Goal: Contribute content: Contribute content

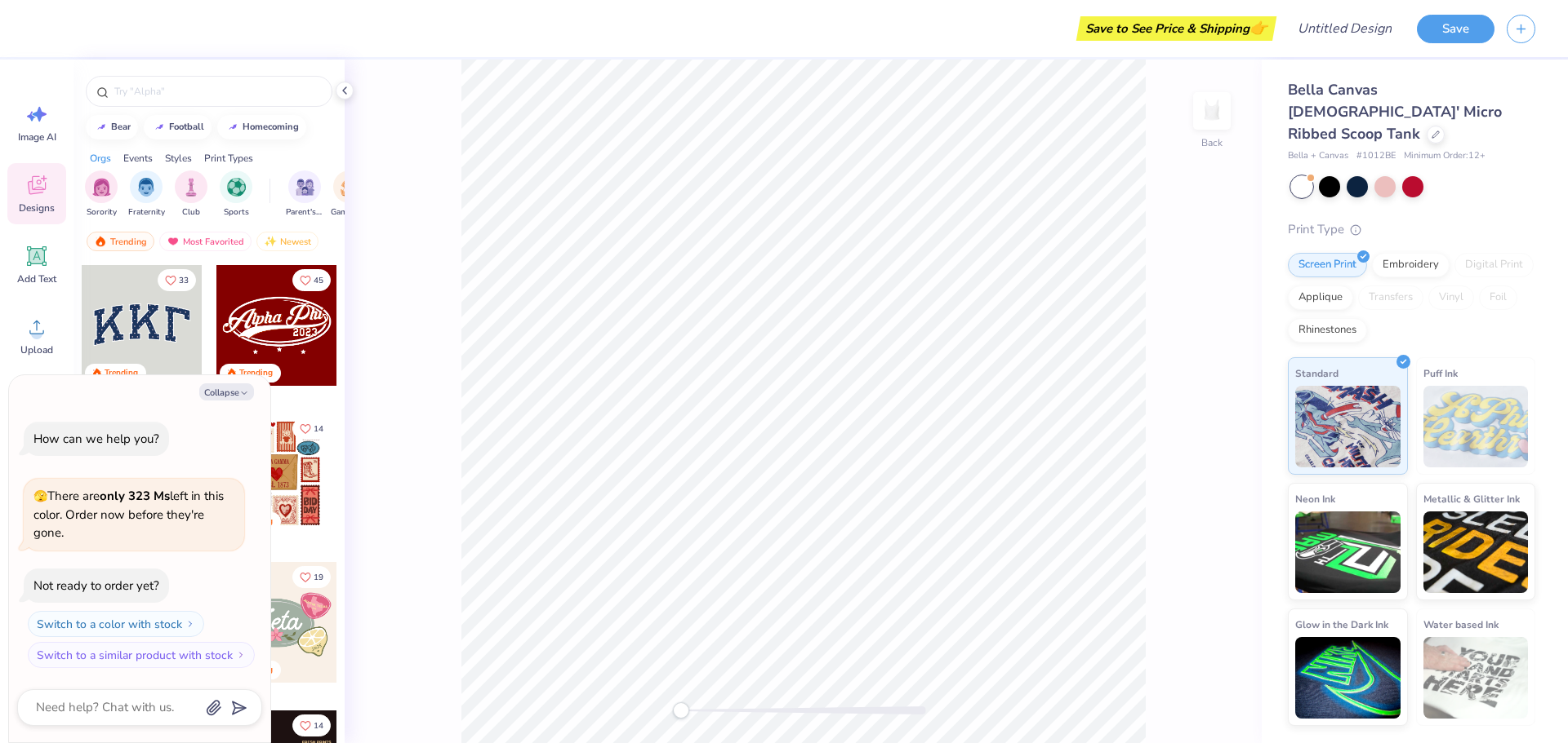
click at [389, 380] on div "Back" at bounding box center [803, 401] width 917 height 684
click at [233, 387] on button "Collapse" at bounding box center [226, 391] width 55 height 17
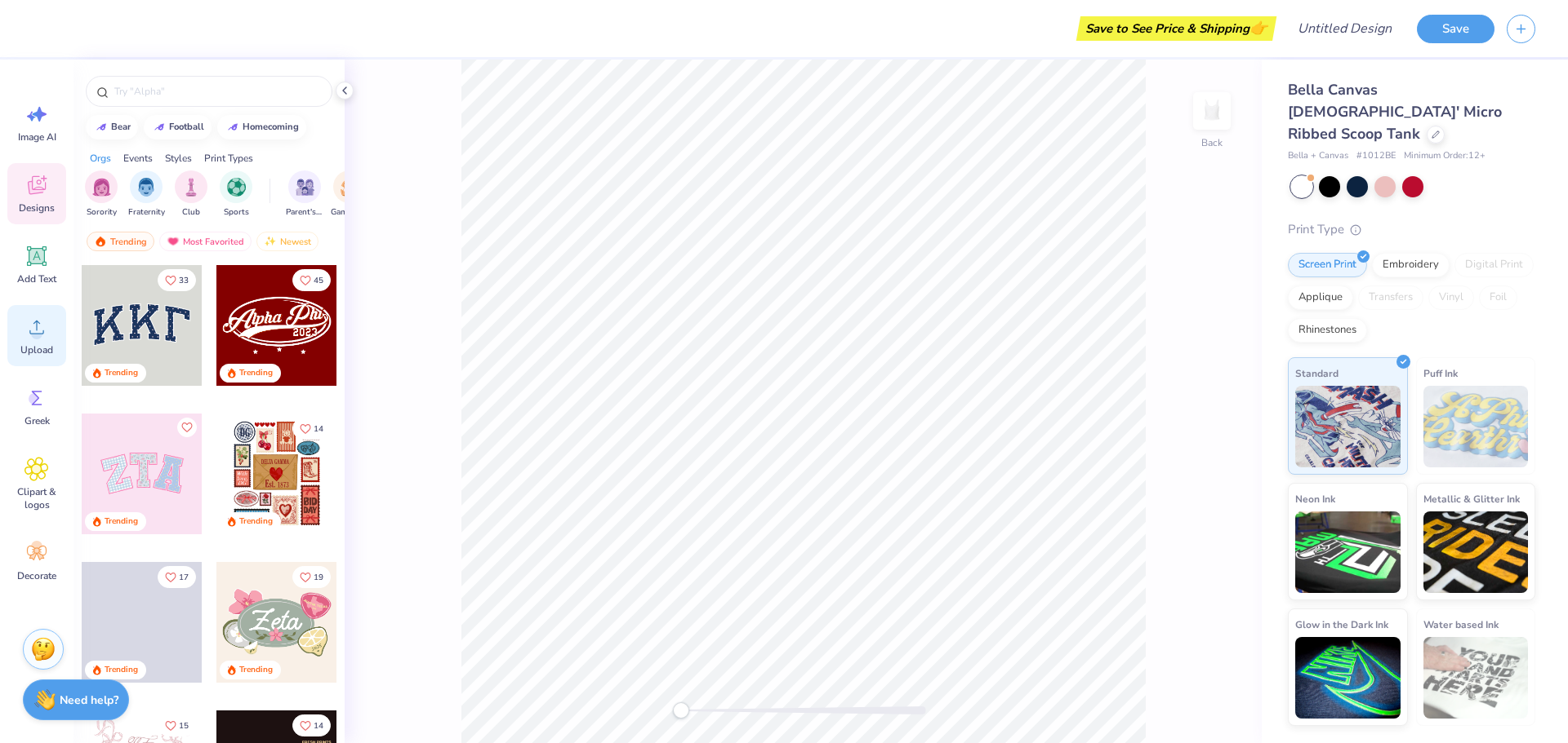
click at [45, 335] on icon at bounding box center [36, 327] width 24 height 24
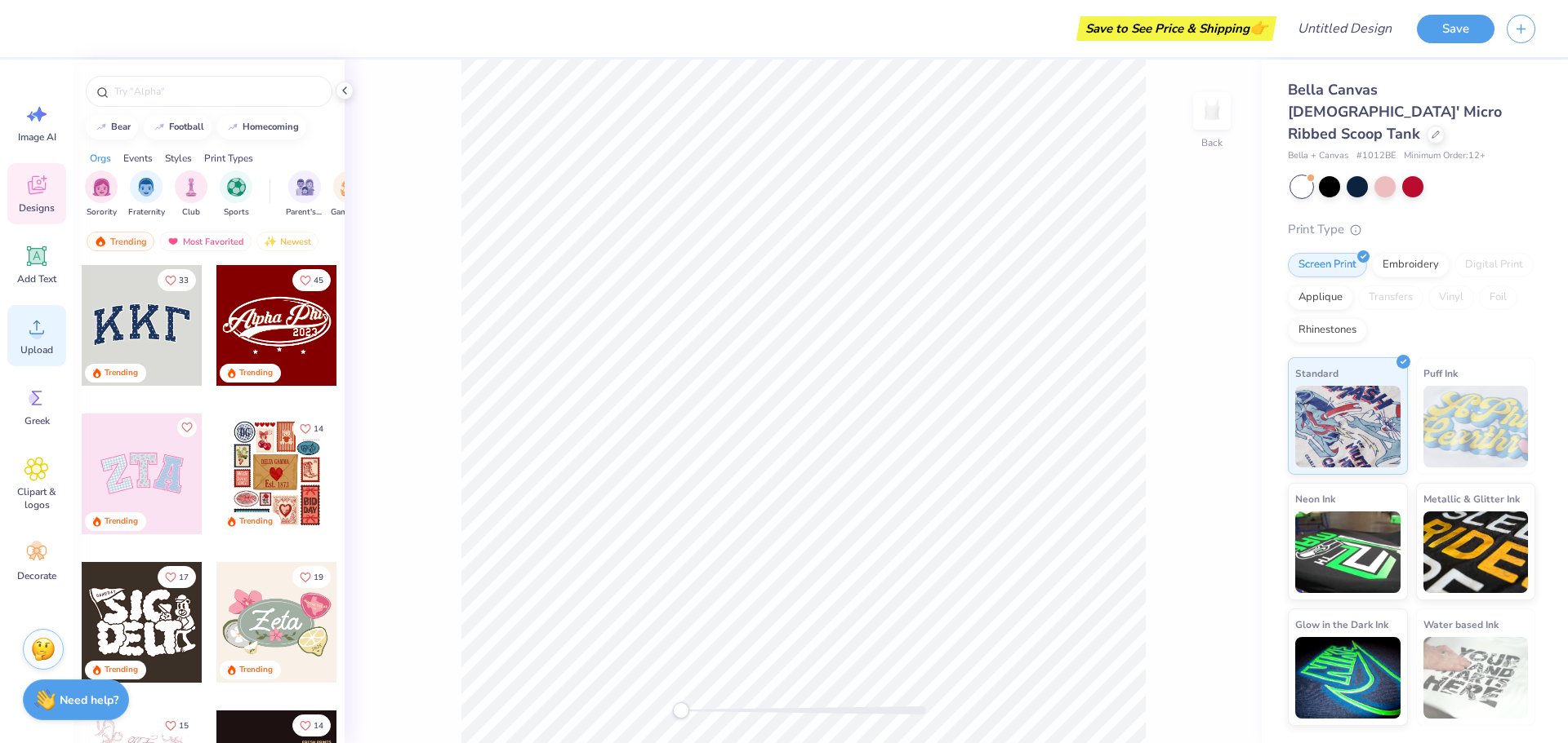
click at [14, 347] on div "Upload" at bounding box center [36, 336] width 59 height 61
click at [38, 348] on span "Upload" at bounding box center [37, 350] width 32 height 13
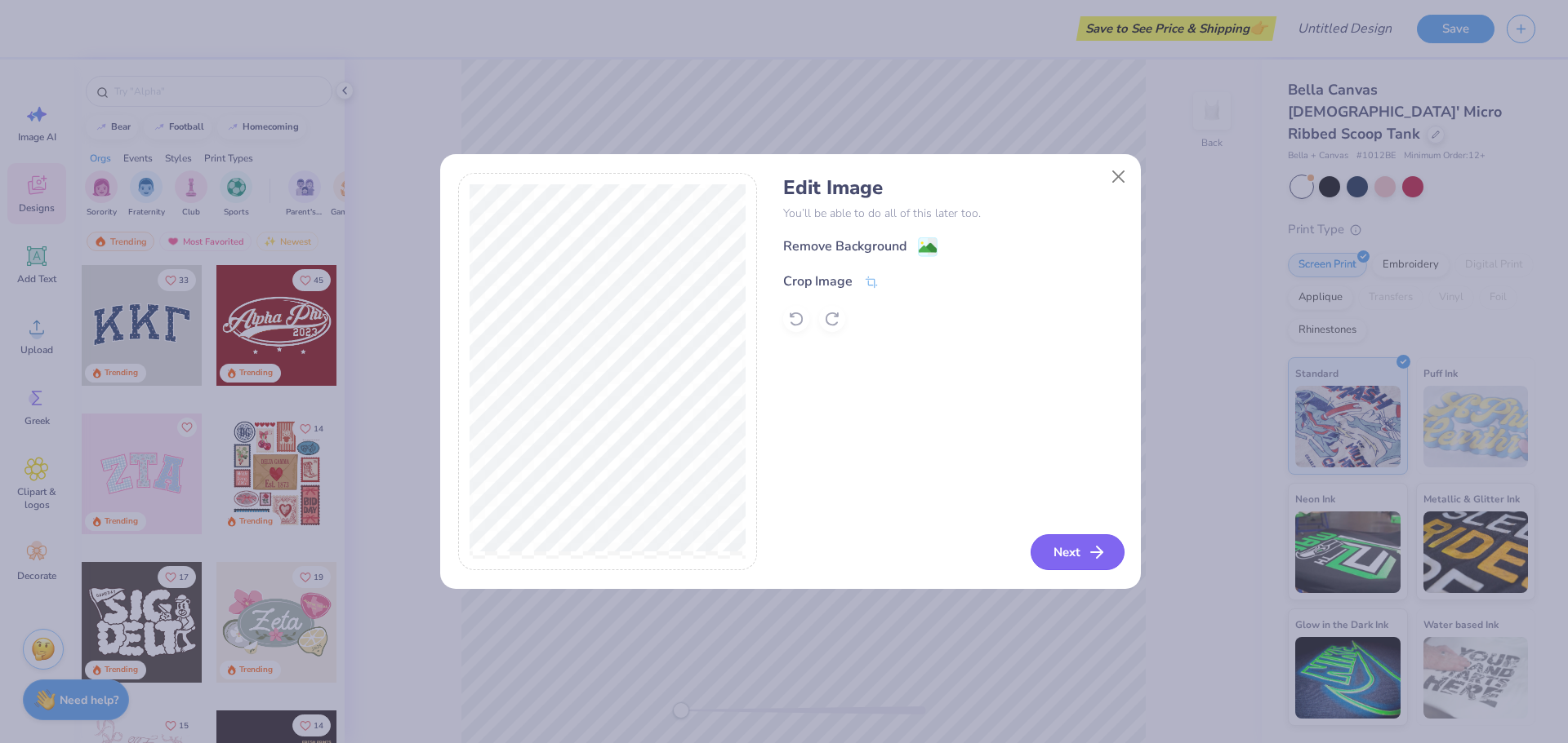
click at [1064, 562] on button "Next" at bounding box center [1077, 552] width 94 height 36
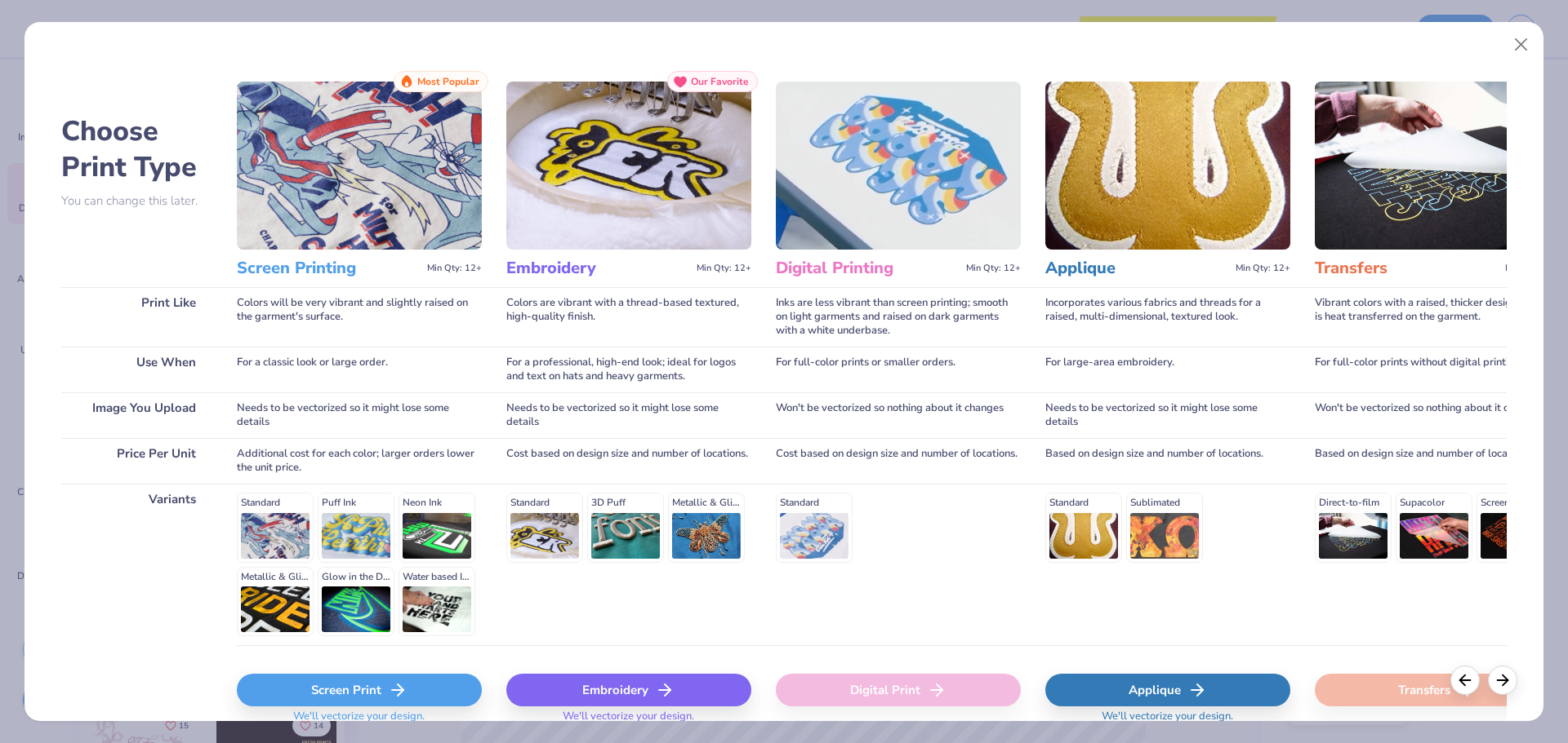
scroll to position [70, 0]
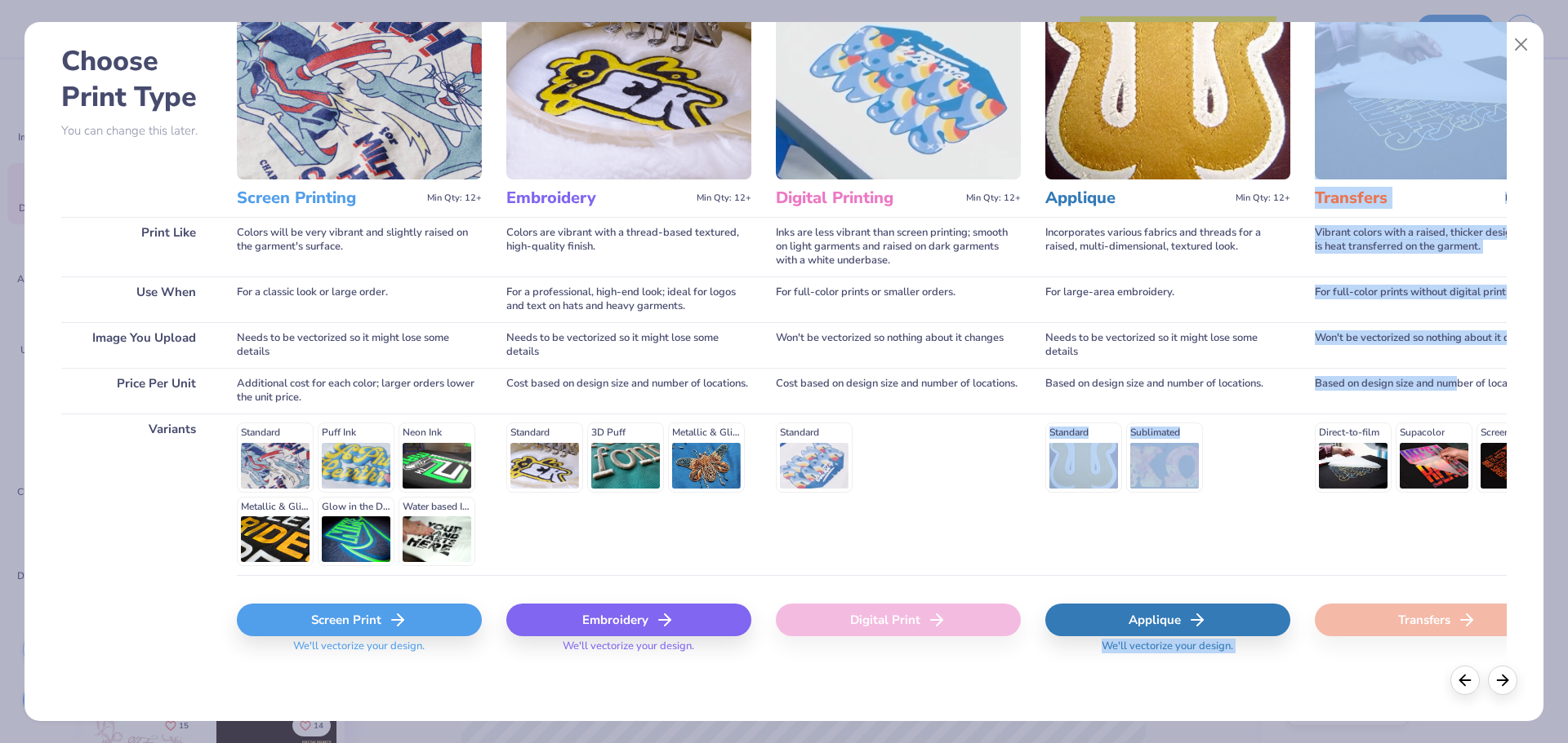
drag, startPoint x: 1464, startPoint y: 396, endPoint x: 1302, endPoint y: 397, distance: 162.0
click at [1302, 397] on div "Choose Print Type You can change this later. Print Like Use When Image You Uplo…" at bounding box center [784, 336] width 1446 height 672
click at [1288, 393] on div "Based on design size and number of locations." at bounding box center [1167, 390] width 245 height 46
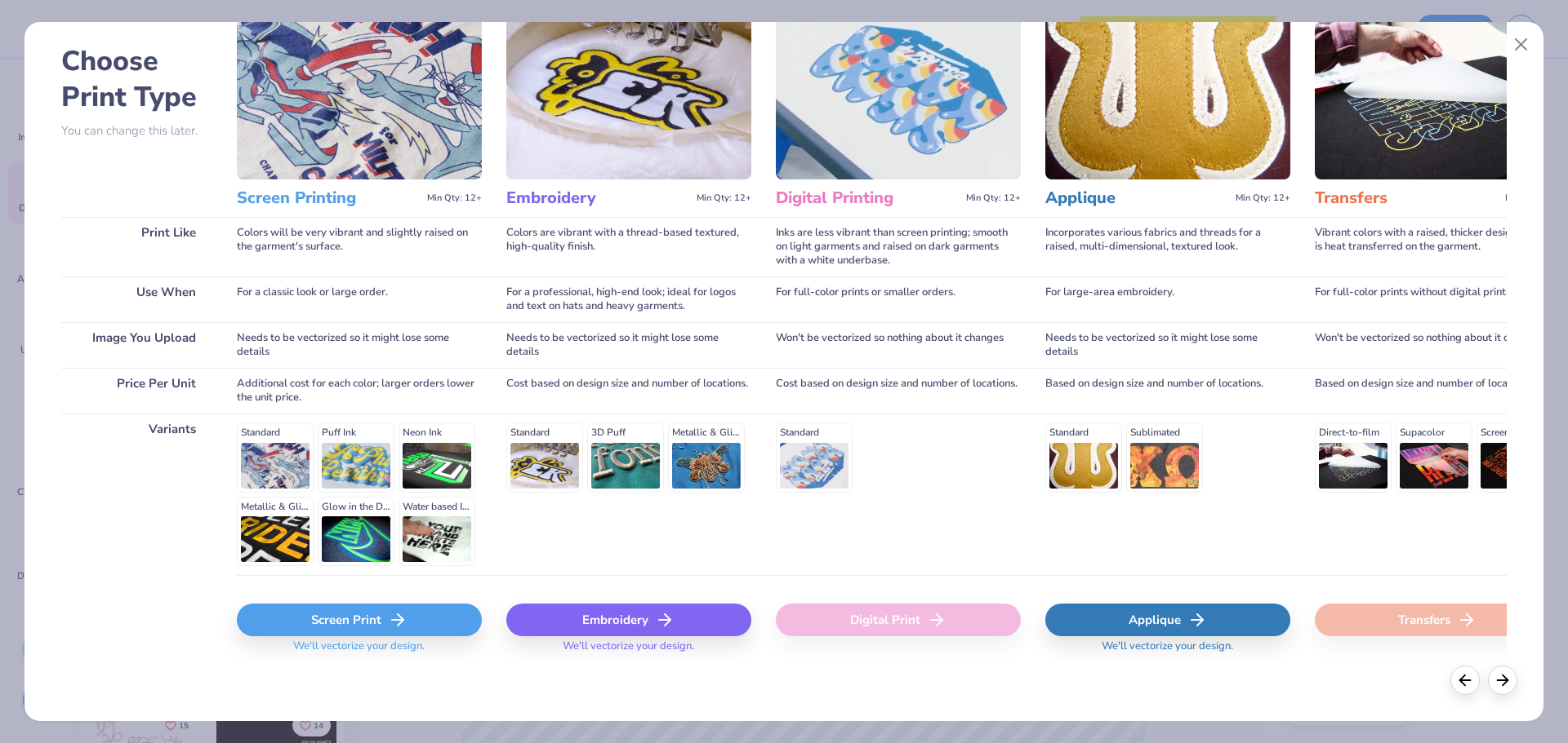
click at [335, 625] on div "Screen Print" at bounding box center [359, 620] width 245 height 32
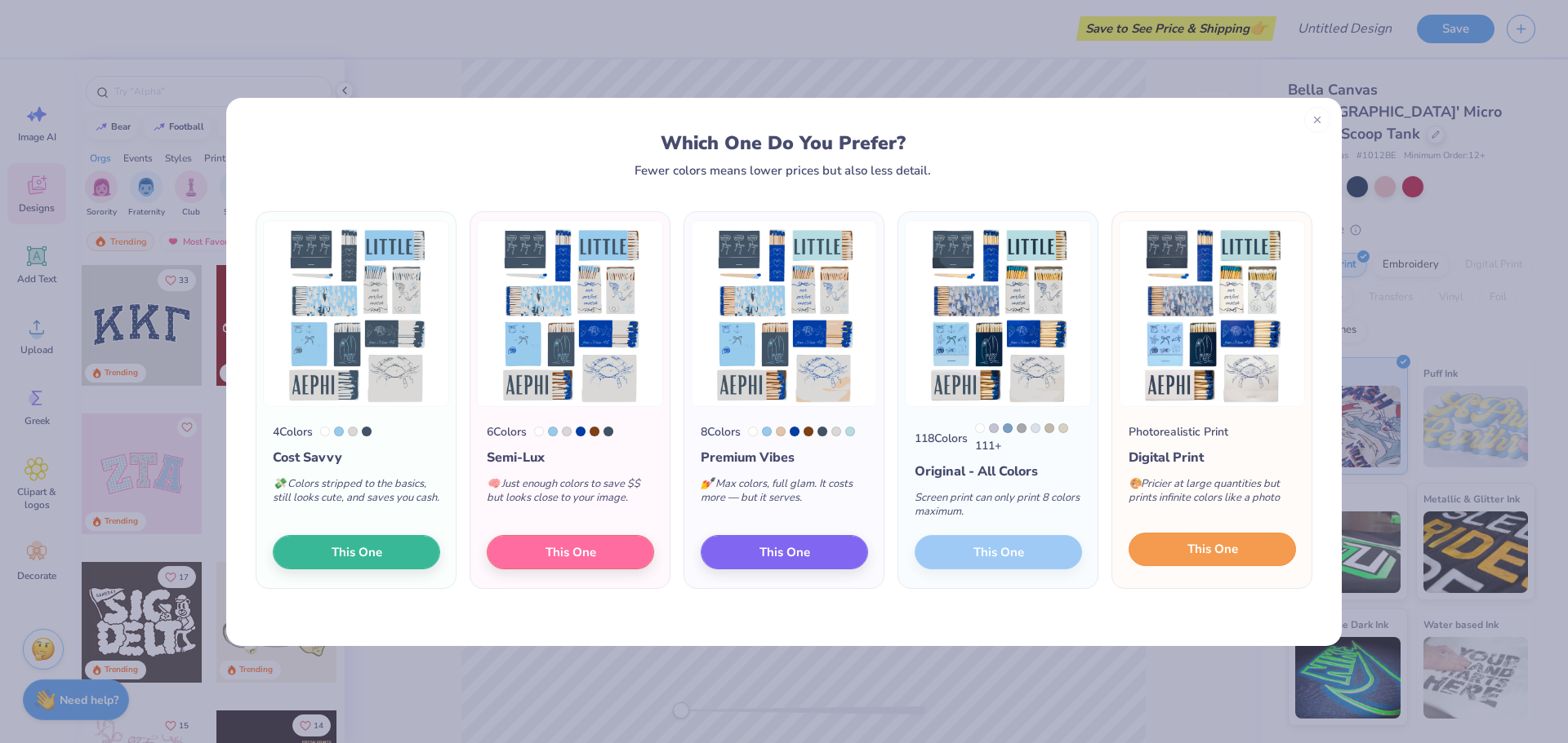
click at [1189, 567] on button "This One" at bounding box center [1212, 550] width 167 height 34
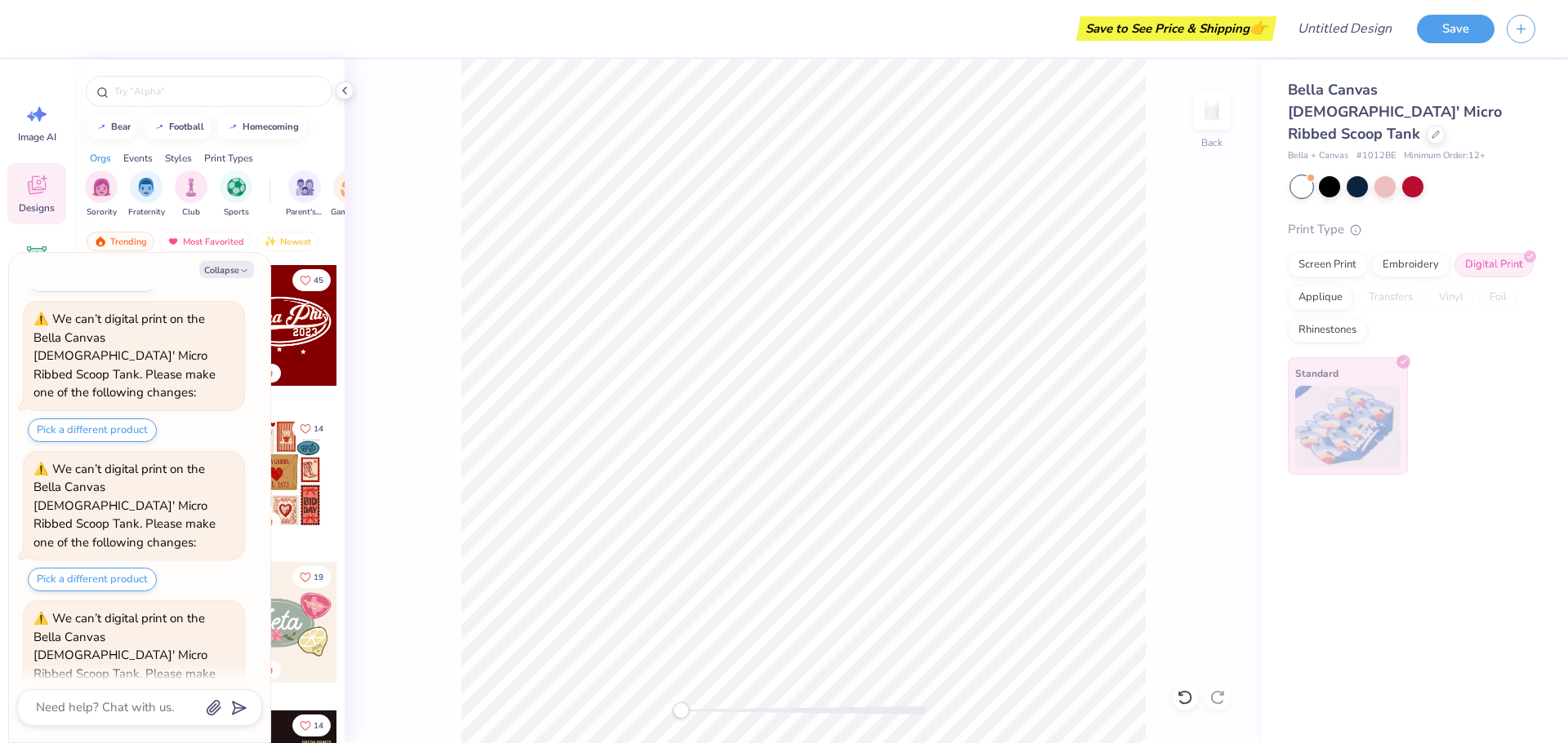
scroll to position [504, 0]
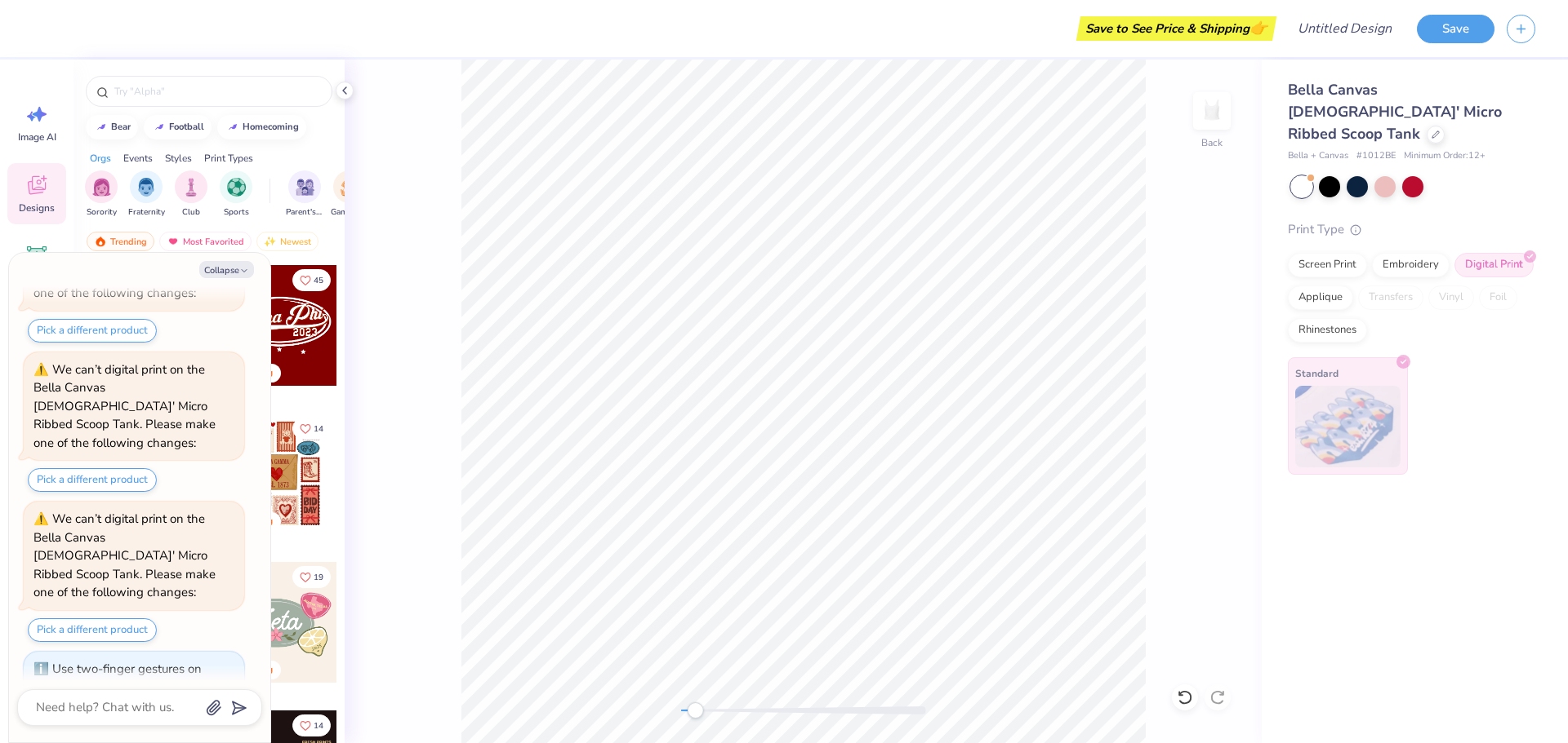
drag, startPoint x: 681, startPoint y: 703, endPoint x: 695, endPoint y: 707, distance: 14.6
click at [695, 707] on div "Accessibility label" at bounding box center [695, 711] width 16 height 16
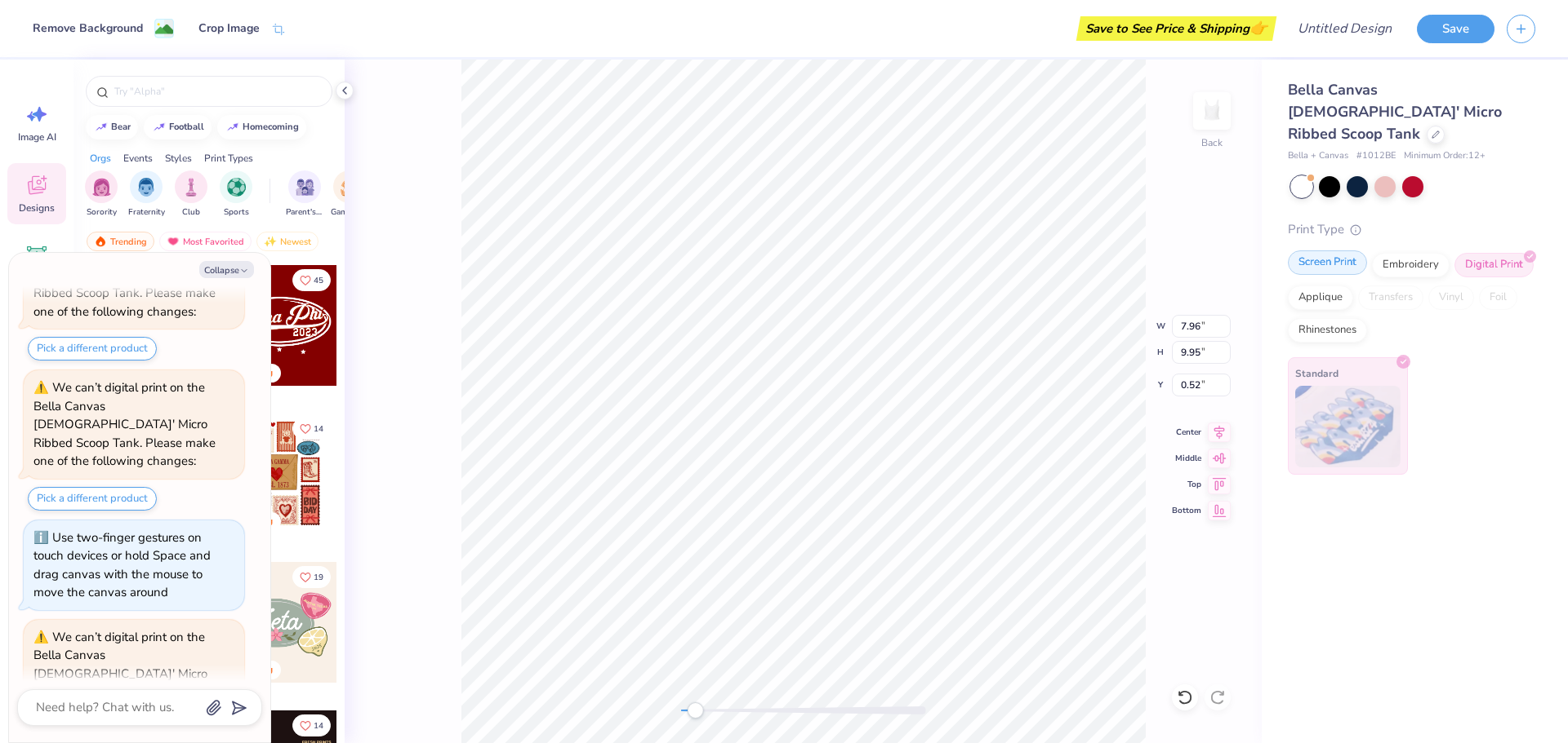
click at [1334, 250] on div "Screen Print" at bounding box center [1327, 262] width 79 height 24
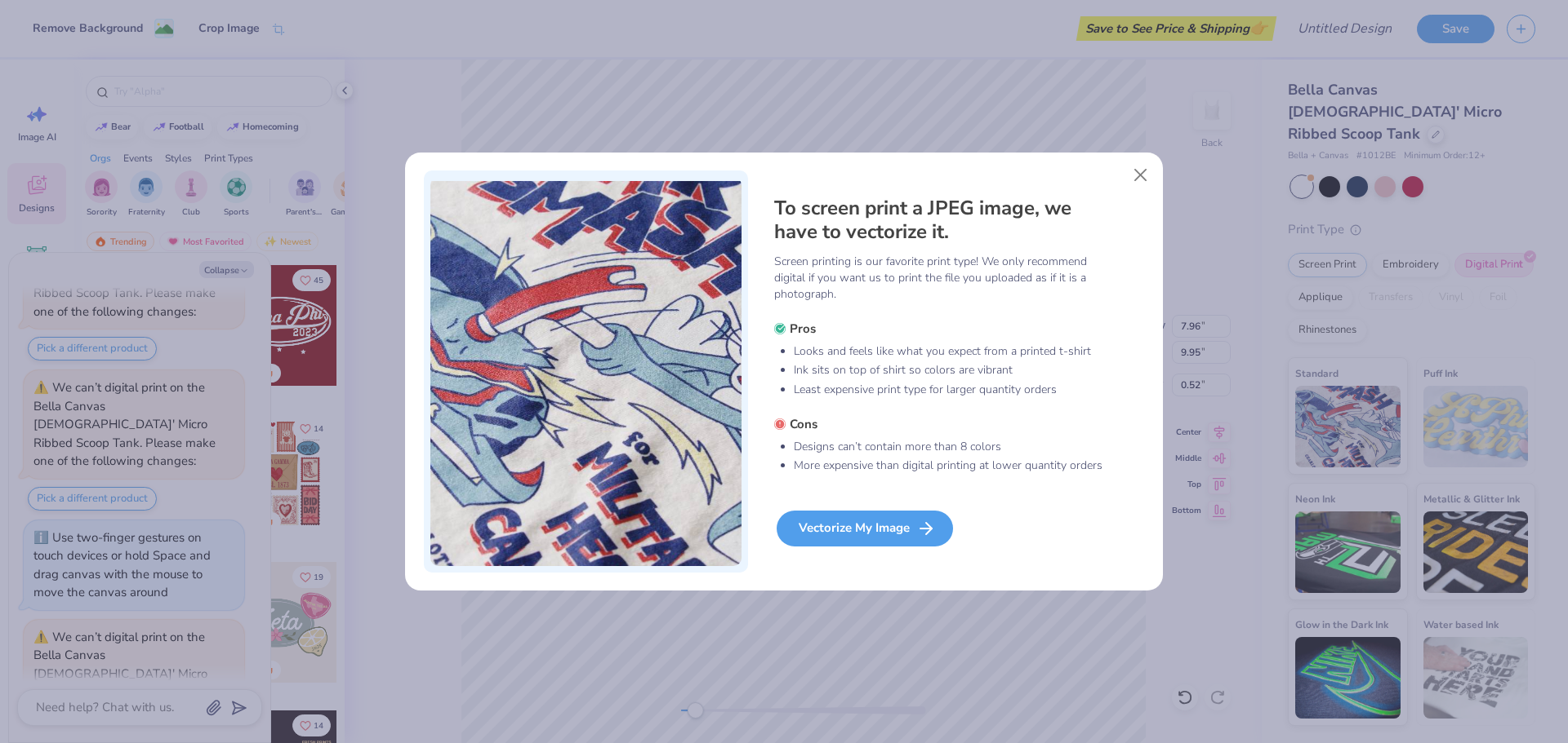
click at [892, 537] on div "Vectorize My Image" at bounding box center [865, 529] width 176 height 36
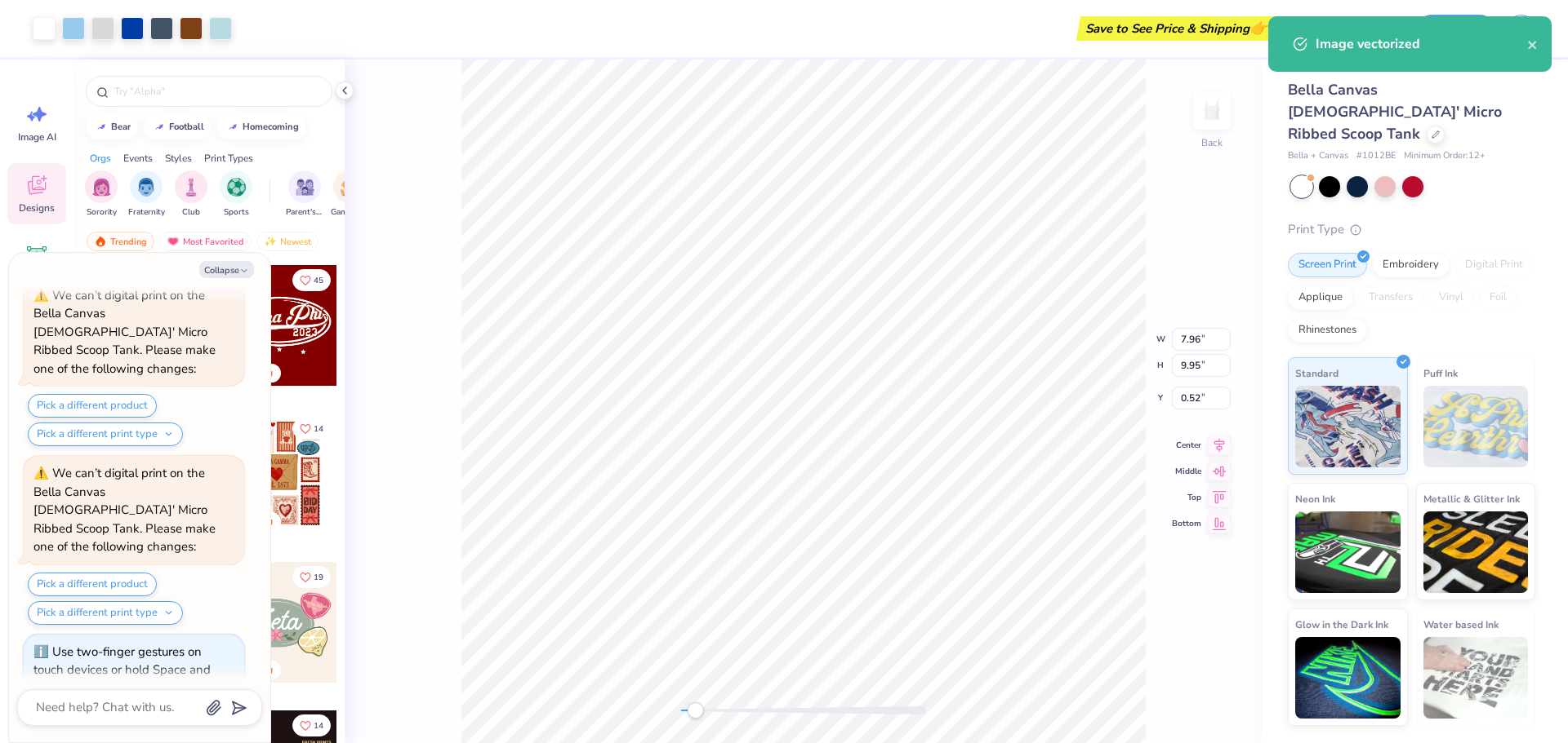
scroll to position [873, 0]
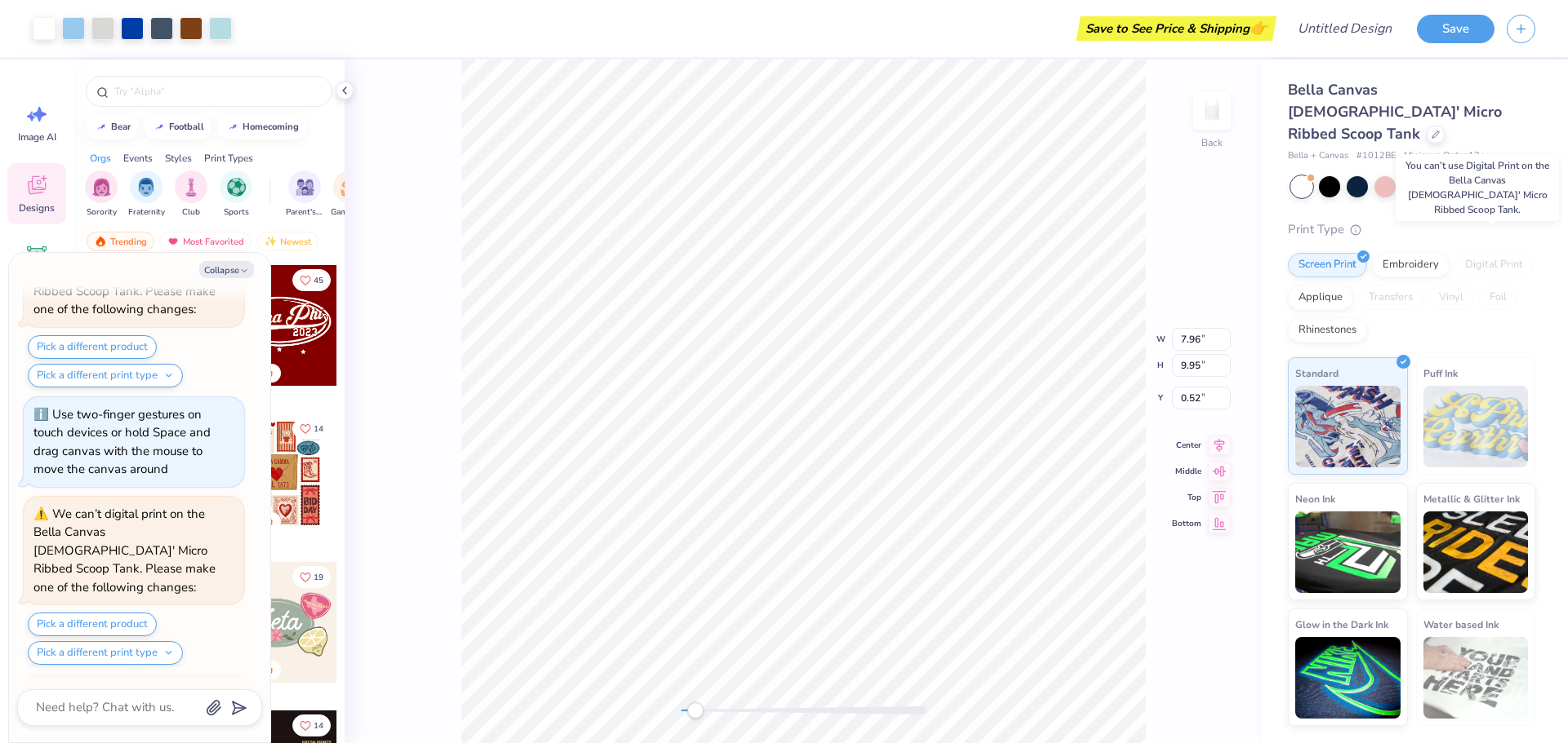
click at [1499, 253] on div "Digital Print" at bounding box center [1494, 264] width 79 height 24
click at [1419, 250] on div "Embroidery" at bounding box center [1410, 262] width 77 height 24
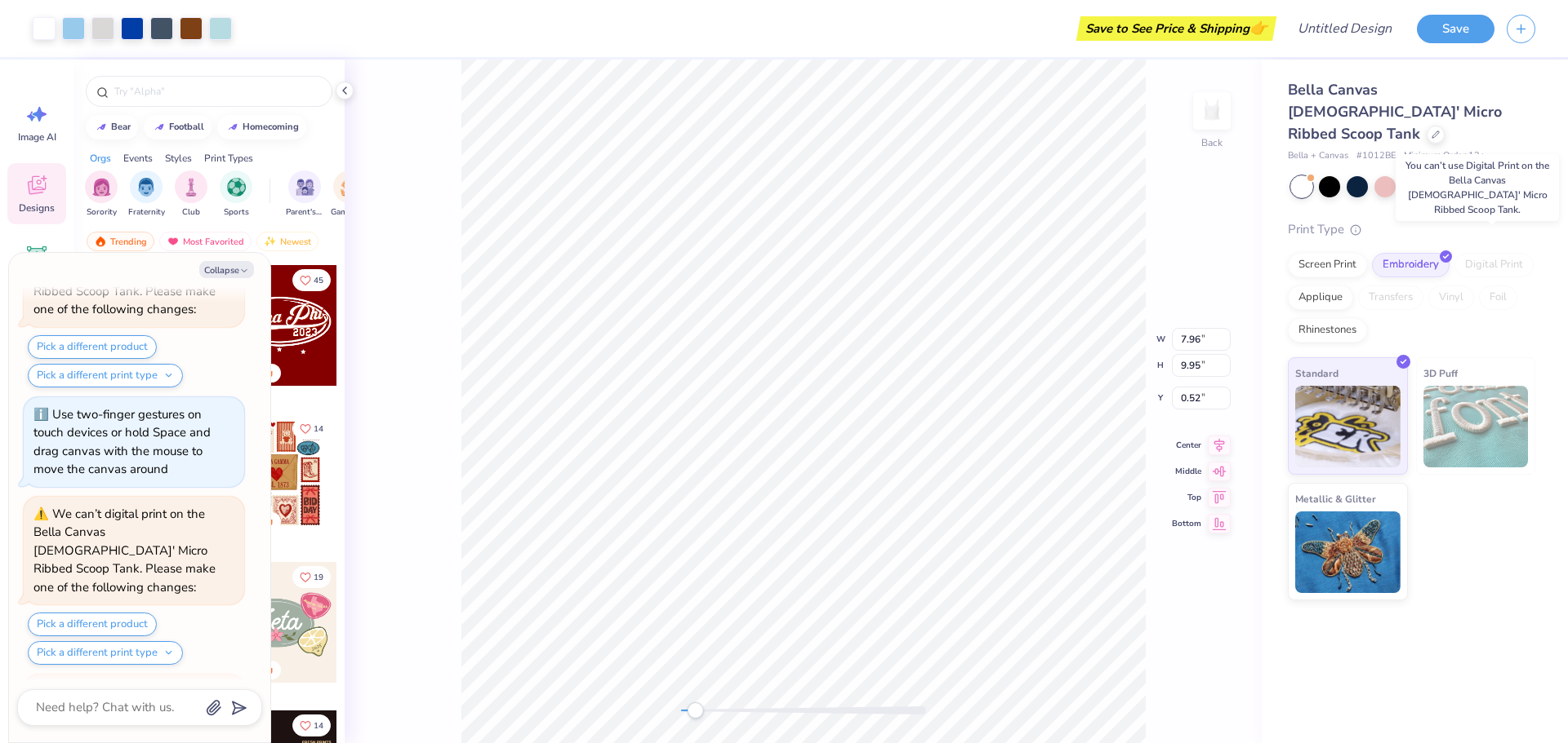
click at [1488, 253] on div "Digital Print" at bounding box center [1494, 264] width 79 height 24
click at [1307, 283] on div "Applique" at bounding box center [1320, 295] width 66 height 24
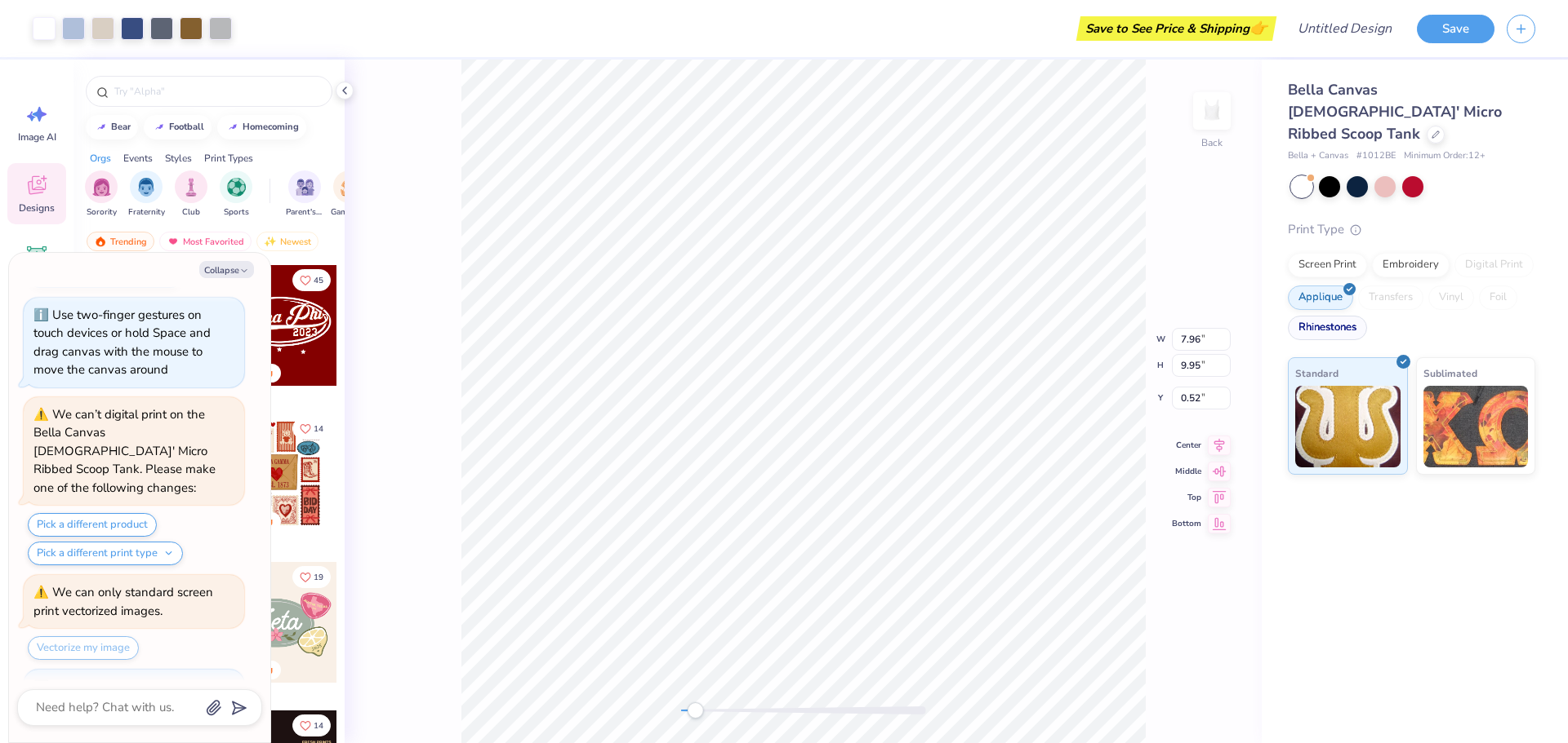
click at [1331, 316] on div "Rhinestones" at bounding box center [1327, 327] width 79 height 24
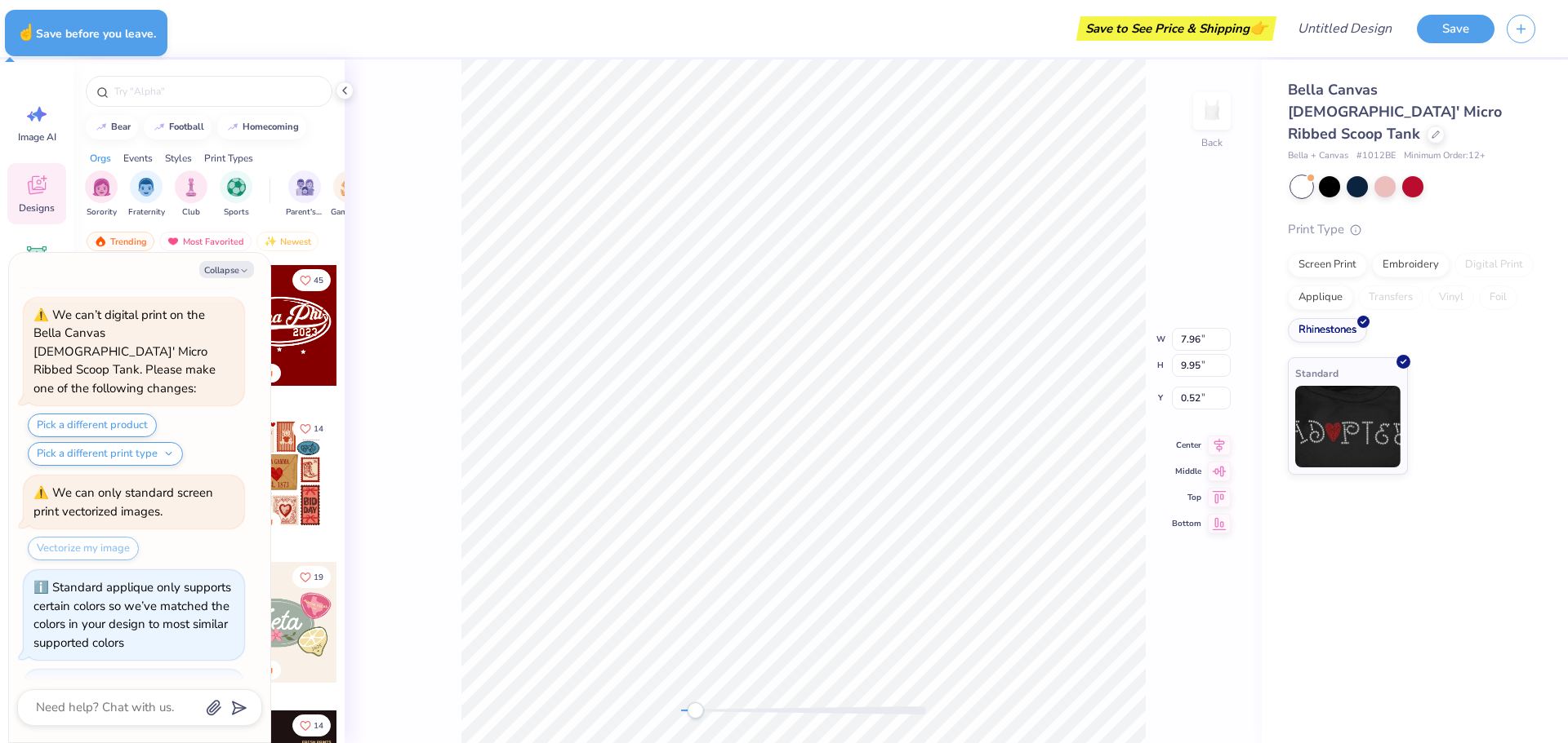
type textarea "x"
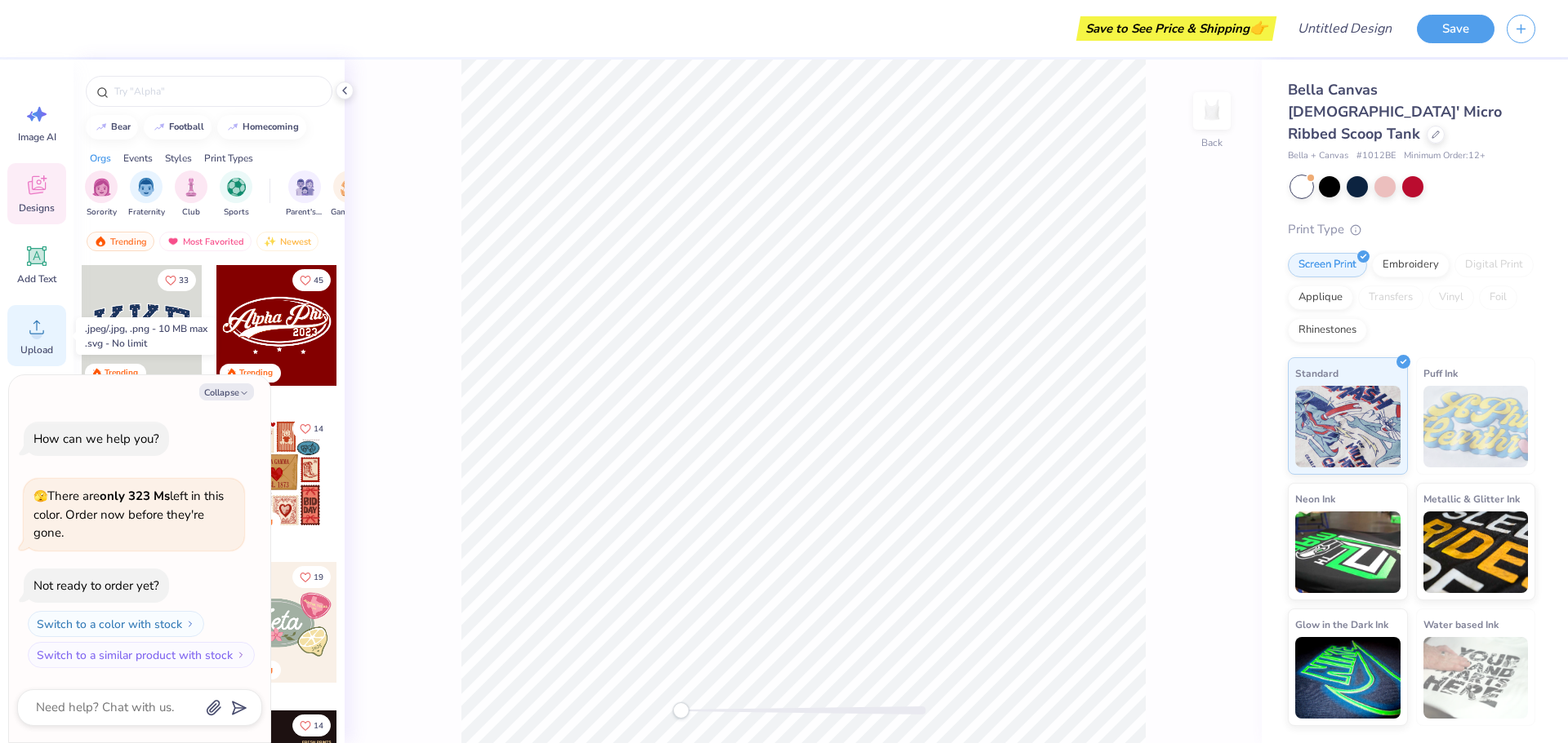
click at [34, 335] on circle at bounding box center [36, 334] width 12 height 12
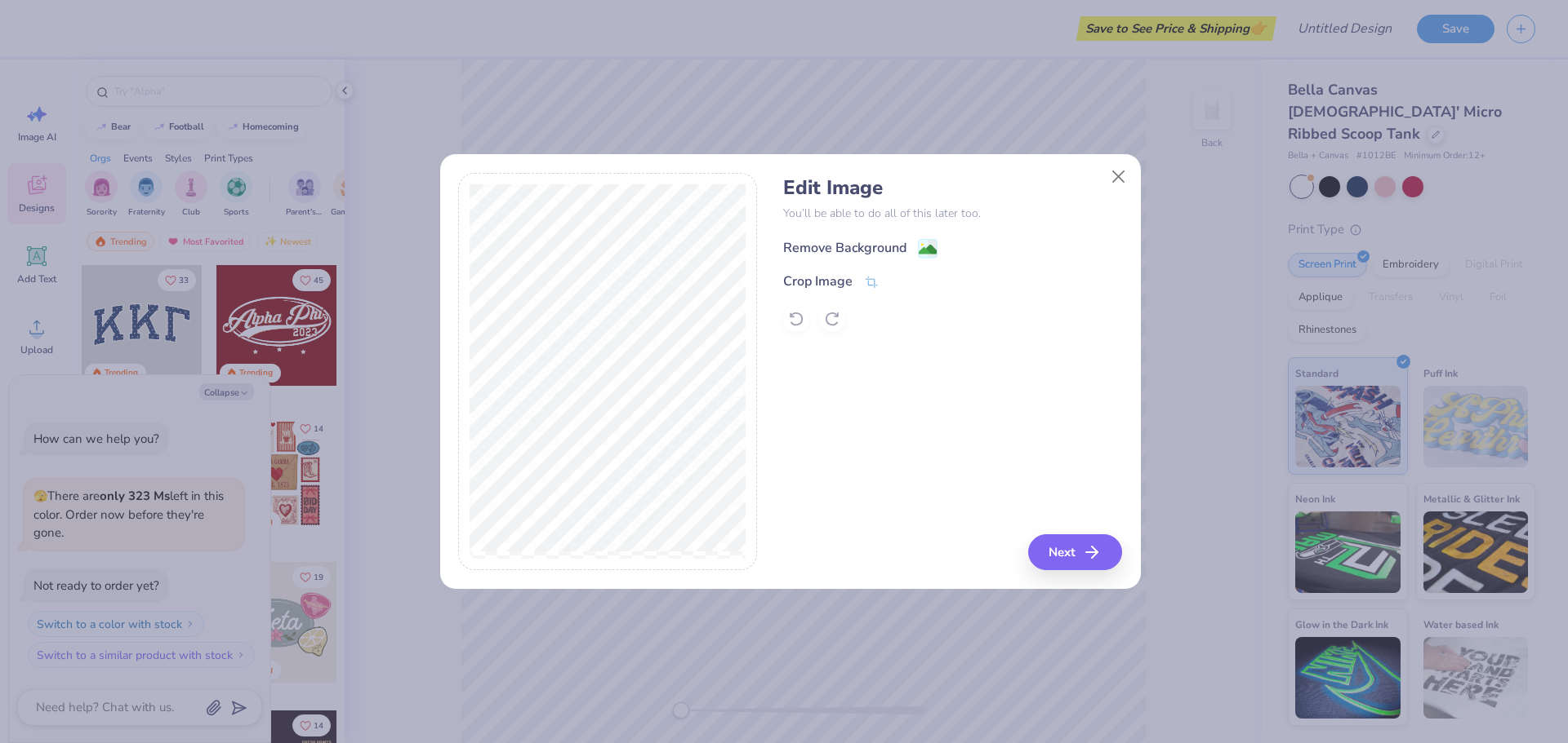
click at [874, 254] on div "Remove Background" at bounding box center [844, 248] width 123 height 20
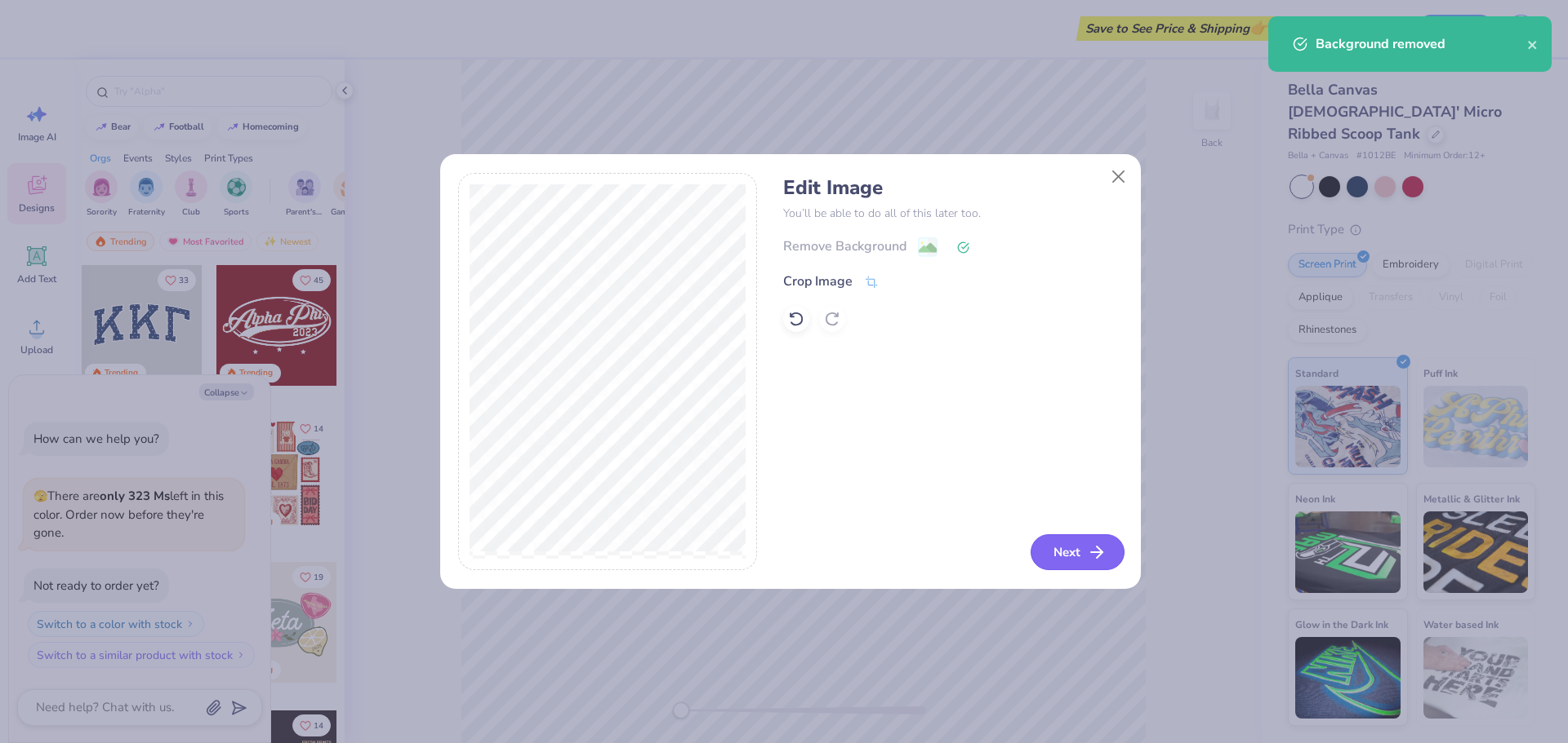
click at [1060, 558] on button "Next" at bounding box center [1077, 552] width 94 height 36
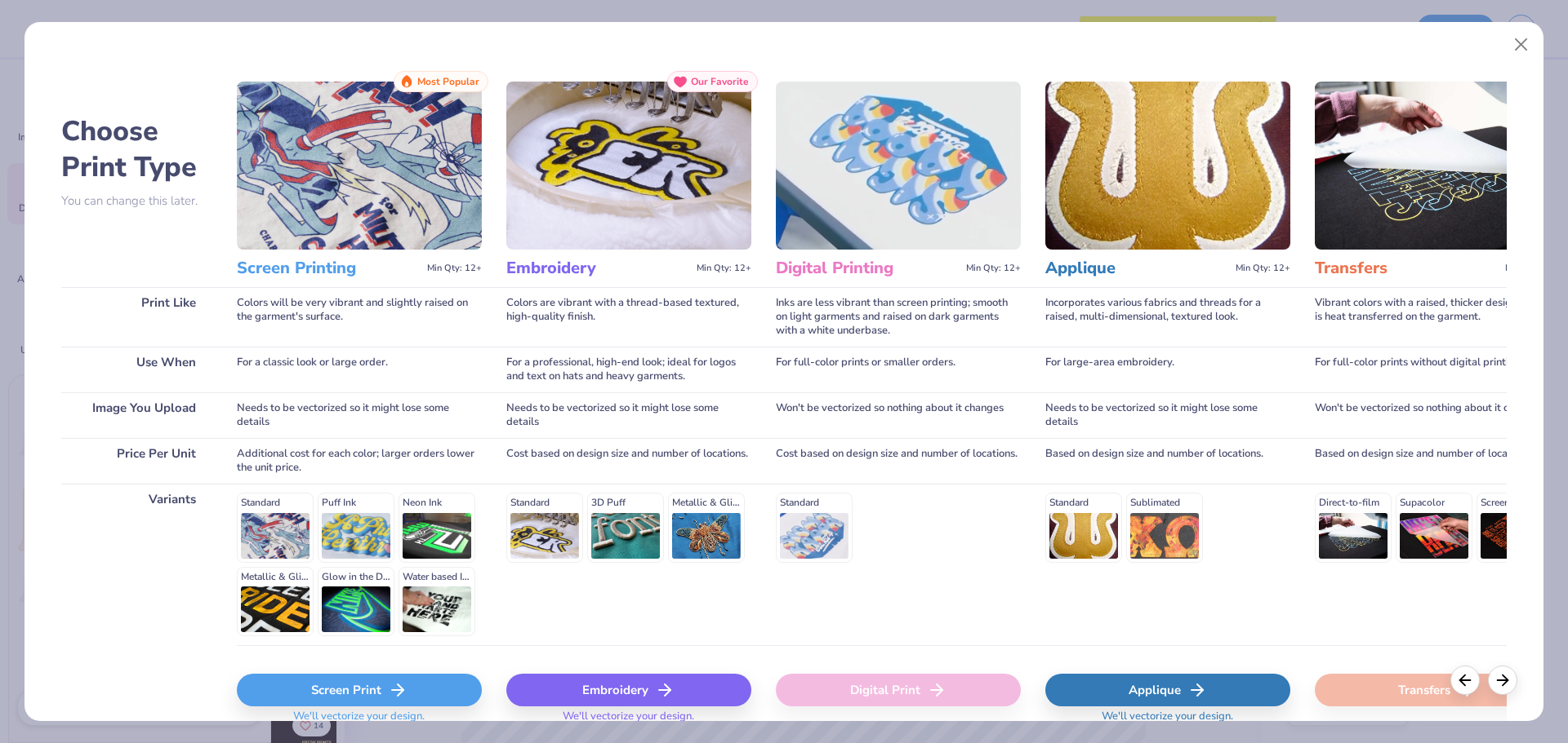
click at [383, 685] on div "Screen Print" at bounding box center [359, 690] width 245 height 32
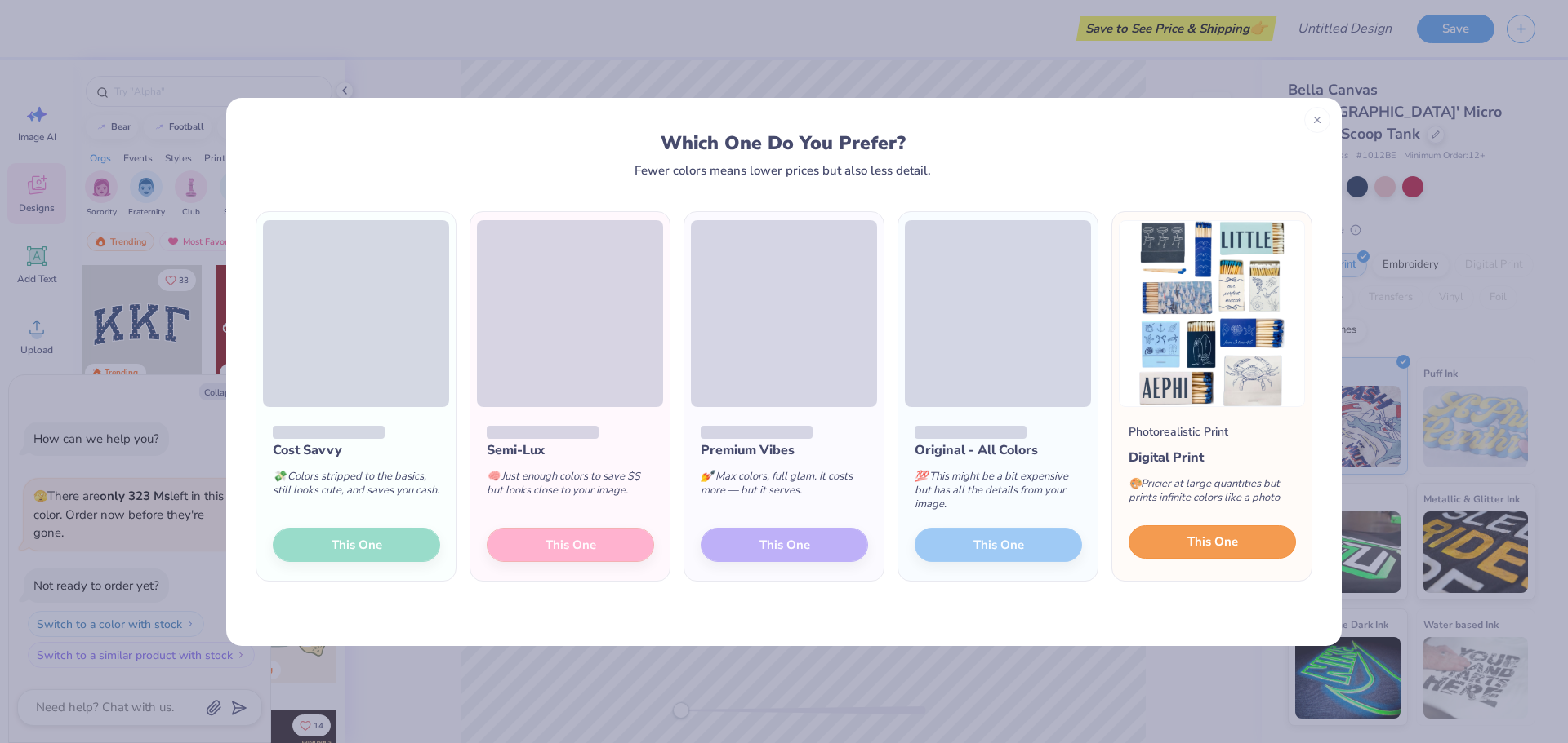
click at [1193, 550] on span "This One" at bounding box center [1212, 542] width 50 height 19
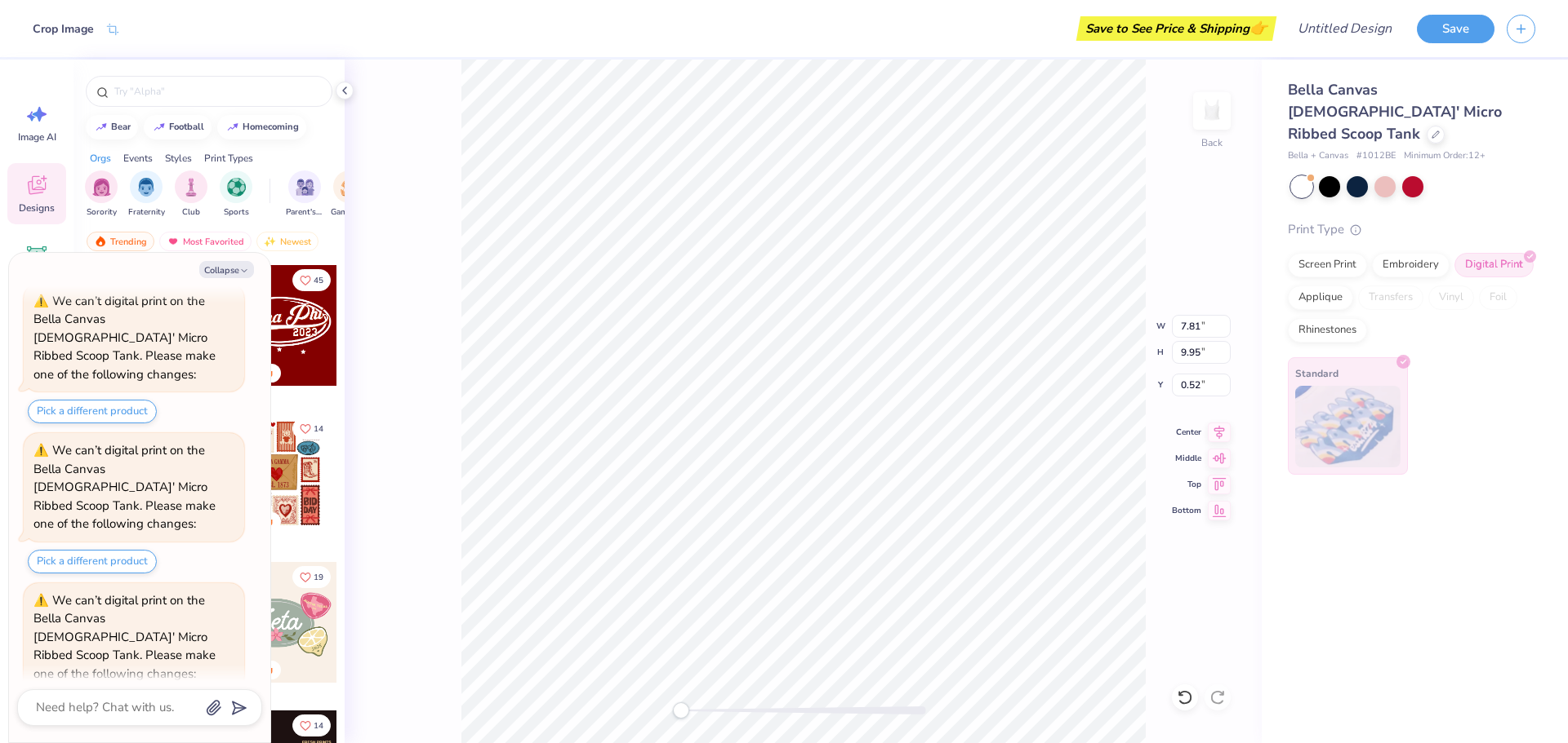
scroll to position [404, 0]
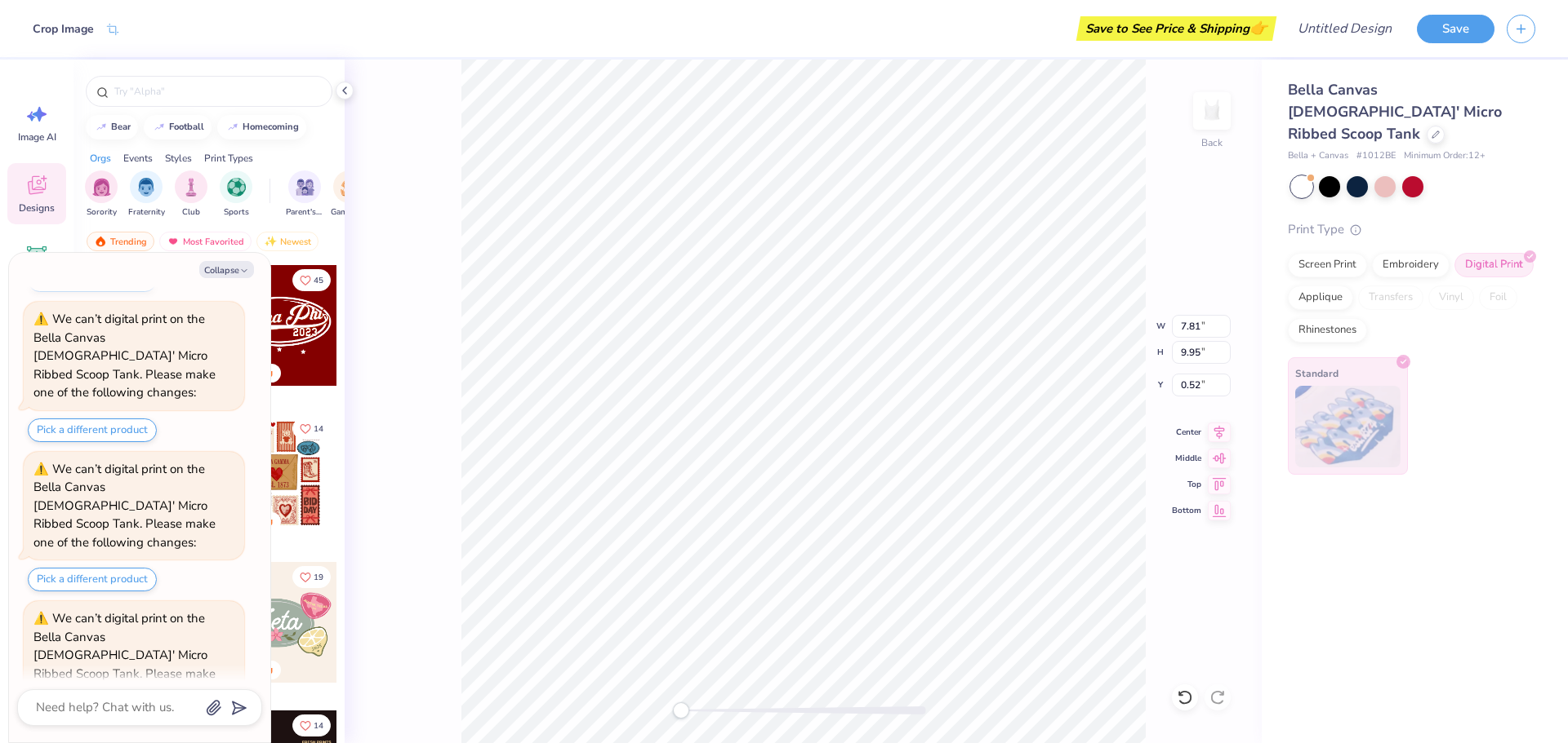
click at [840, 707] on div at bounding box center [804, 711] width 245 height 8
click at [1207, 602] on div "Back W 7.81 7.81 " H 9.95 9.95 " Y 0.52 0.52 " Center Middle Top Bottom" at bounding box center [803, 401] width 917 height 684
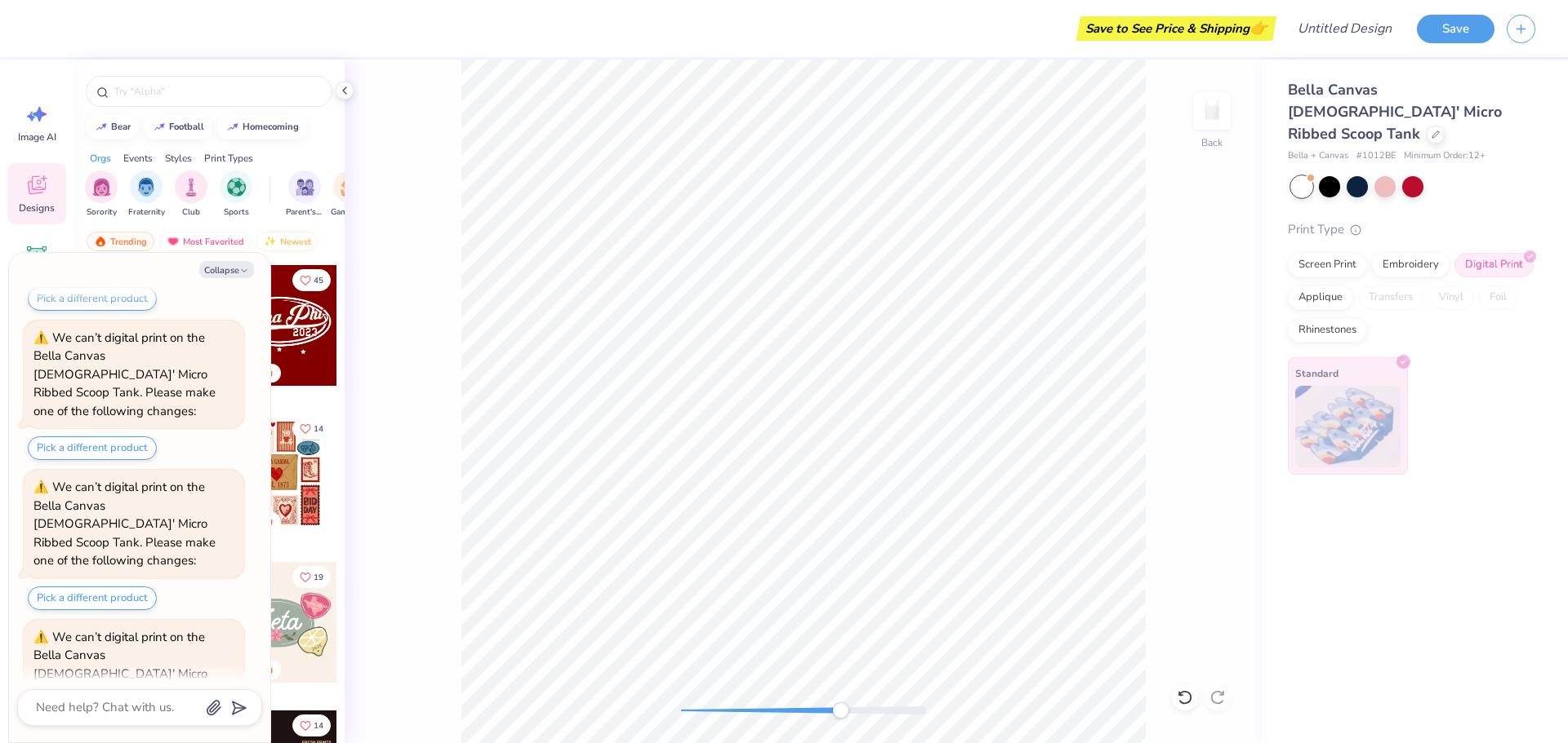
scroll to position [667, 0]
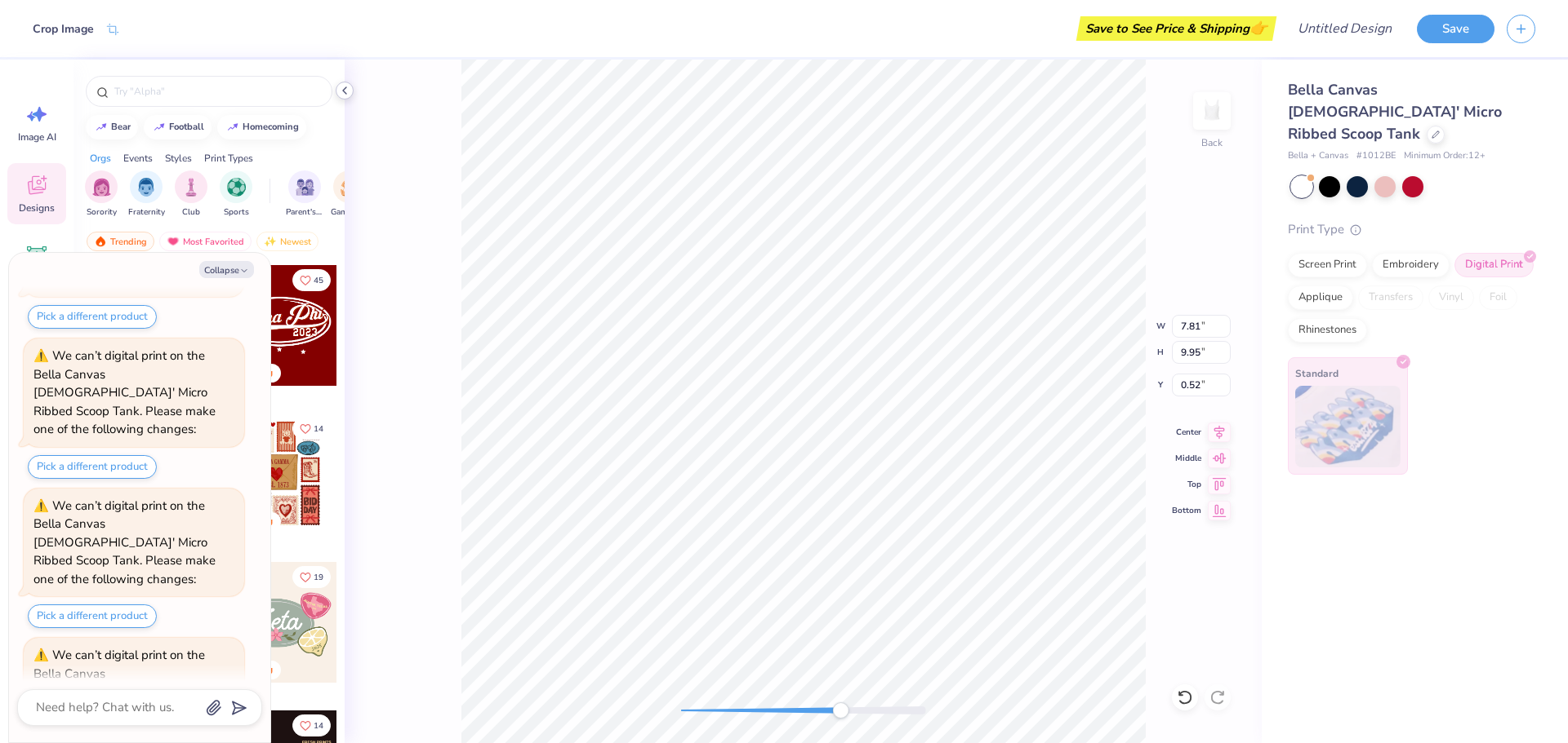
click at [344, 90] on polyline at bounding box center [345, 90] width 4 height 6
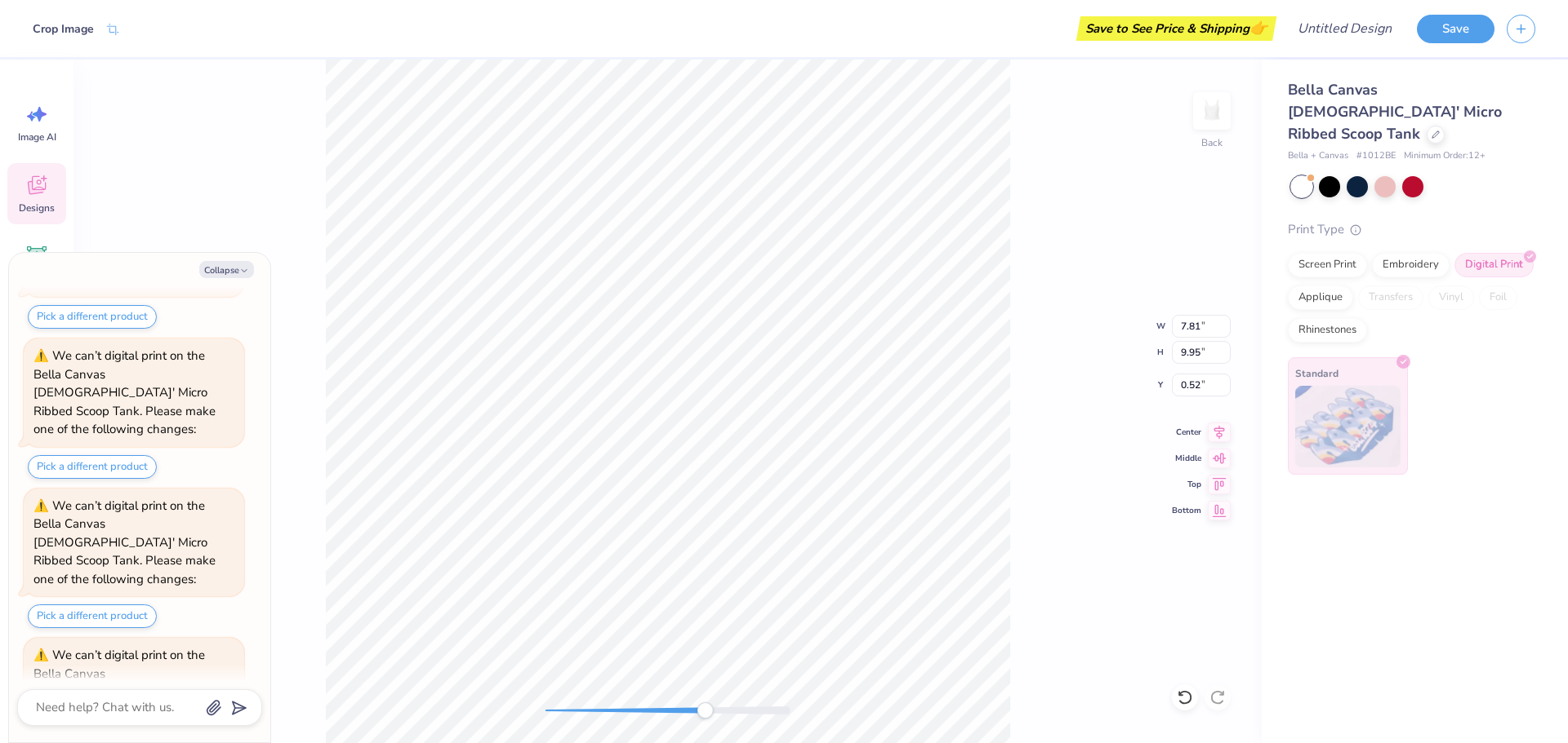
drag, startPoint x: 1177, startPoint y: 488, endPoint x: 1143, endPoint y: 474, distance: 36.8
click at [1172, 483] on div "Back W 7.81 7.81 " H 9.95 9.95 " Y 0.52 0.52 " Center Middle Top Bottom" at bounding box center [668, 401] width 1188 height 684
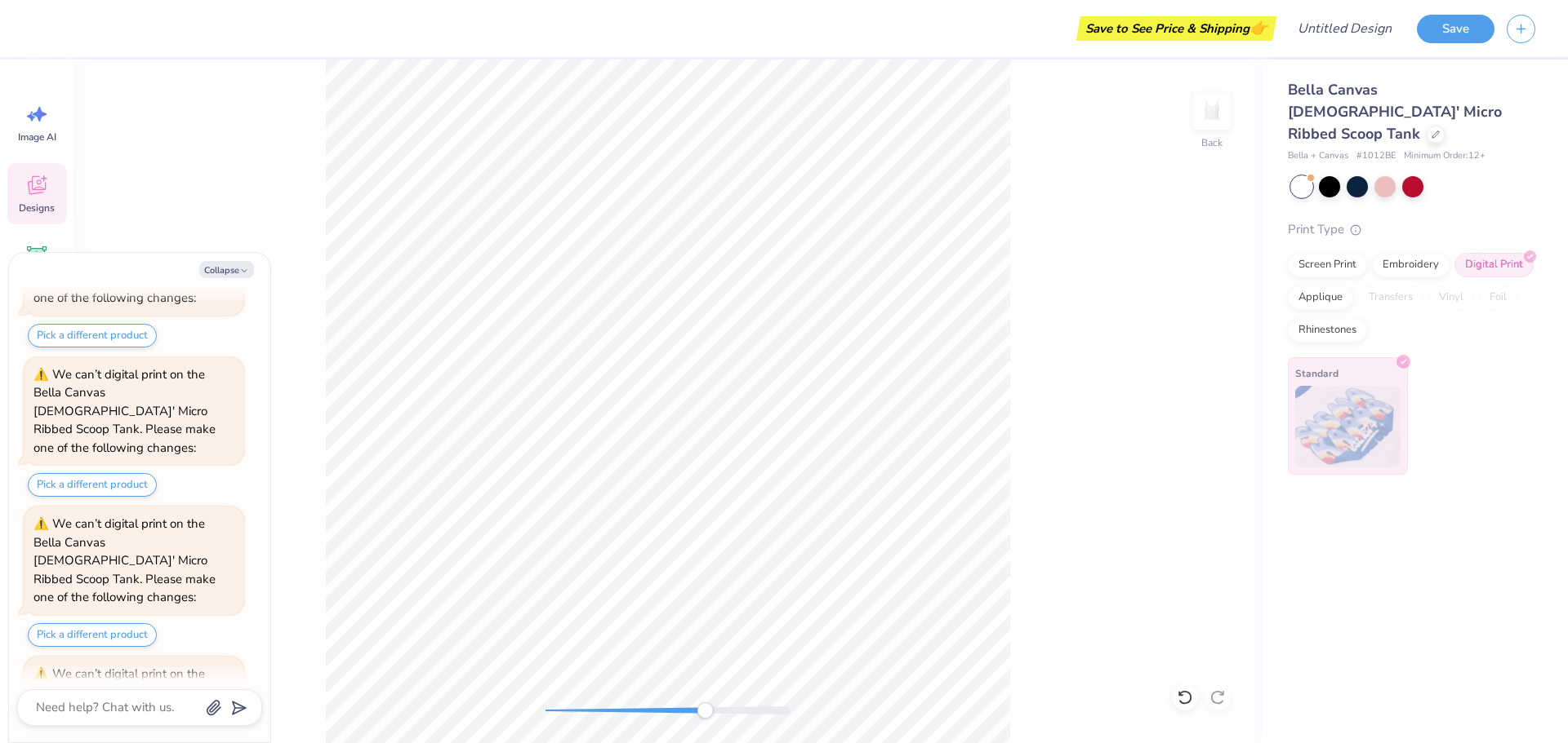
click at [1104, 467] on div "Back" at bounding box center [668, 401] width 1188 height 684
click at [1148, 390] on div "Back" at bounding box center [668, 401] width 1188 height 684
drag, startPoint x: 1147, startPoint y: 390, endPoint x: 1174, endPoint y: 693, distance: 304.2
click at [1147, 390] on div "Back" at bounding box center [668, 401] width 1188 height 684
click at [1174, 693] on div at bounding box center [1185, 697] width 26 height 26
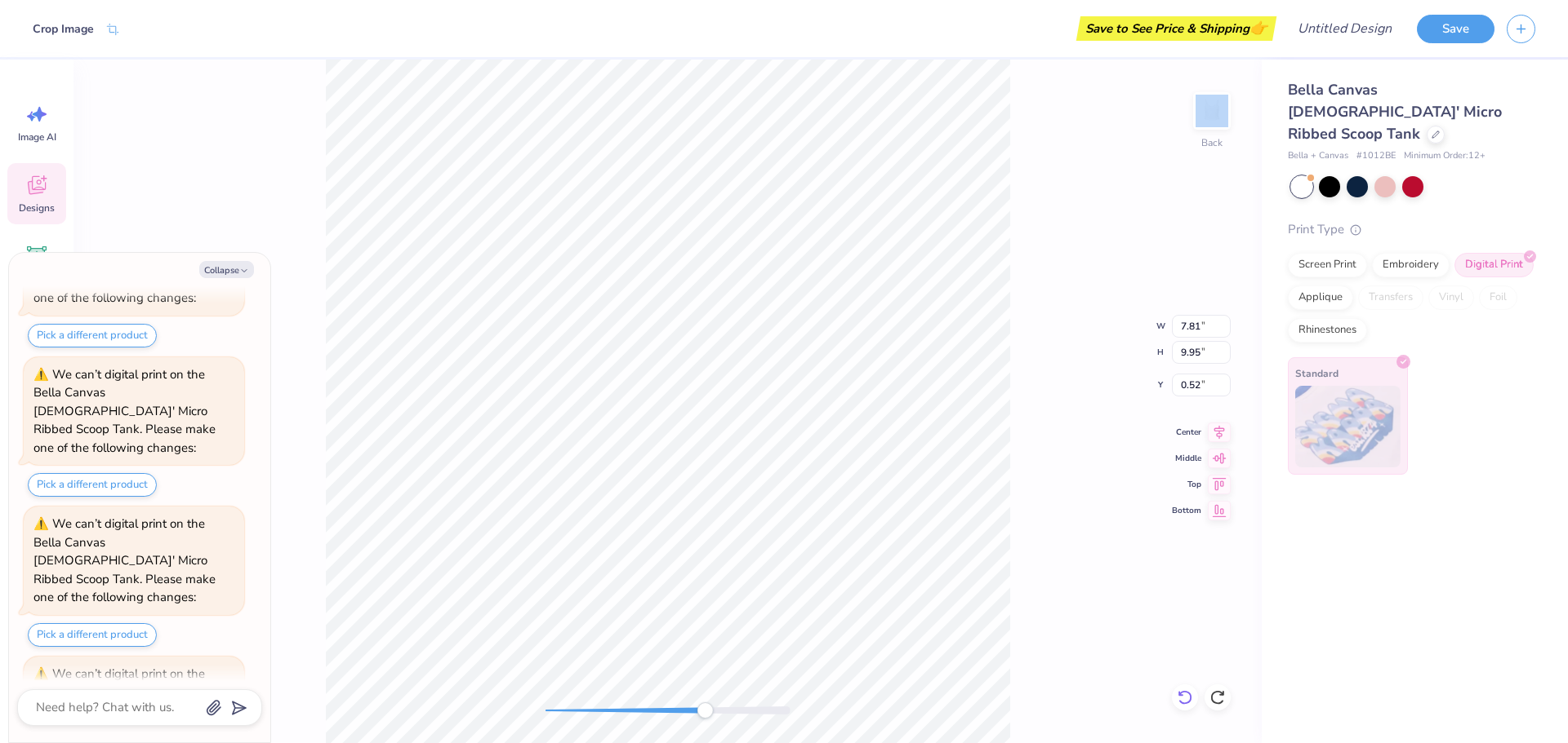
scroll to position [929, 0]
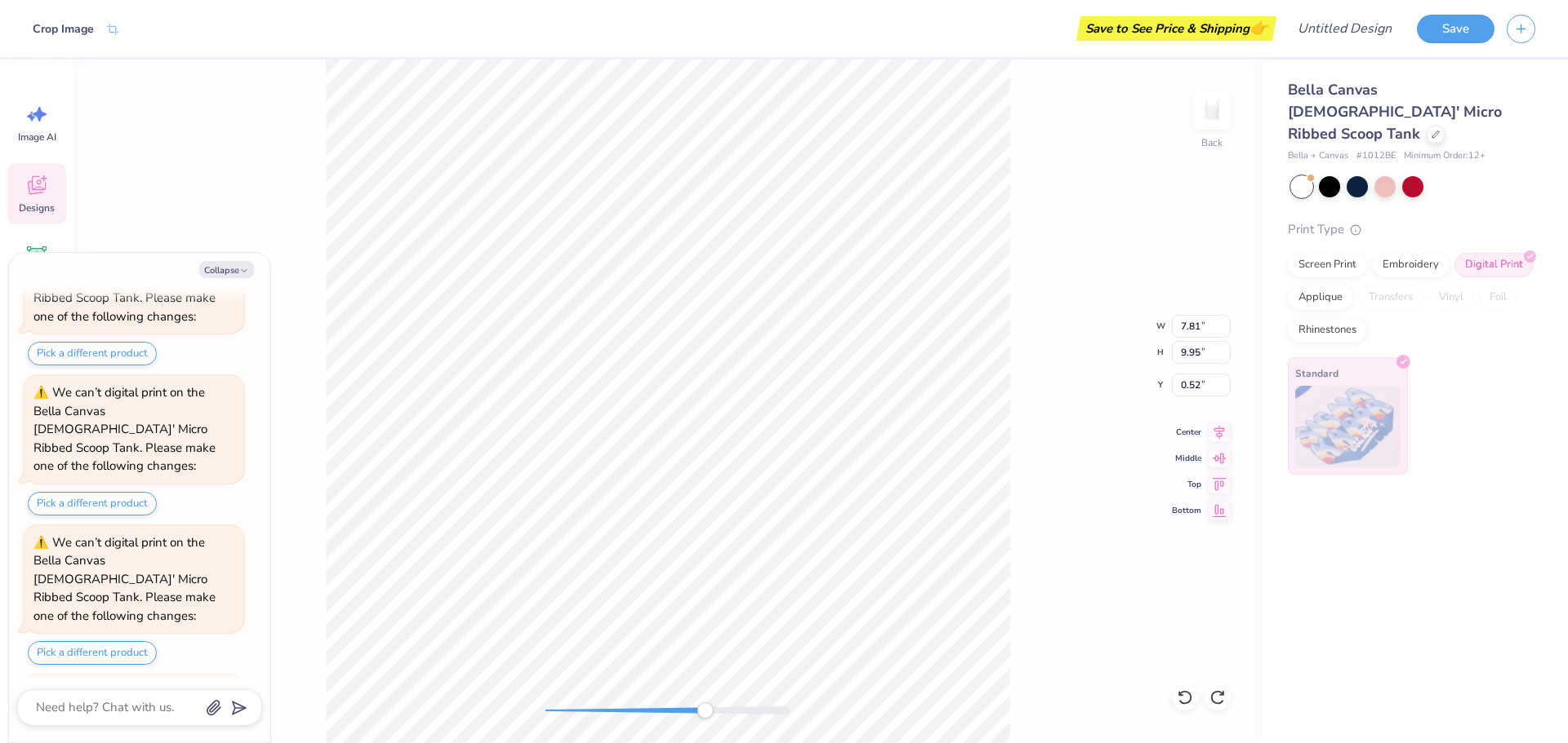
click at [1158, 685] on div "Back W 7.81 7.81 " H 9.95 9.95 " Y 0.52 0.52 " Center Middle Top Bottom" at bounding box center [668, 401] width 1188 height 684
click at [571, 708] on div at bounding box center [668, 711] width 245 height 8
click at [566, 712] on div "Accessibility label" at bounding box center [566, 711] width 16 height 16
drag, startPoint x: 556, startPoint y: 712, endPoint x: 539, endPoint y: 713, distance: 17.0
click at [545, 713] on div at bounding box center [668, 711] width 245 height 8
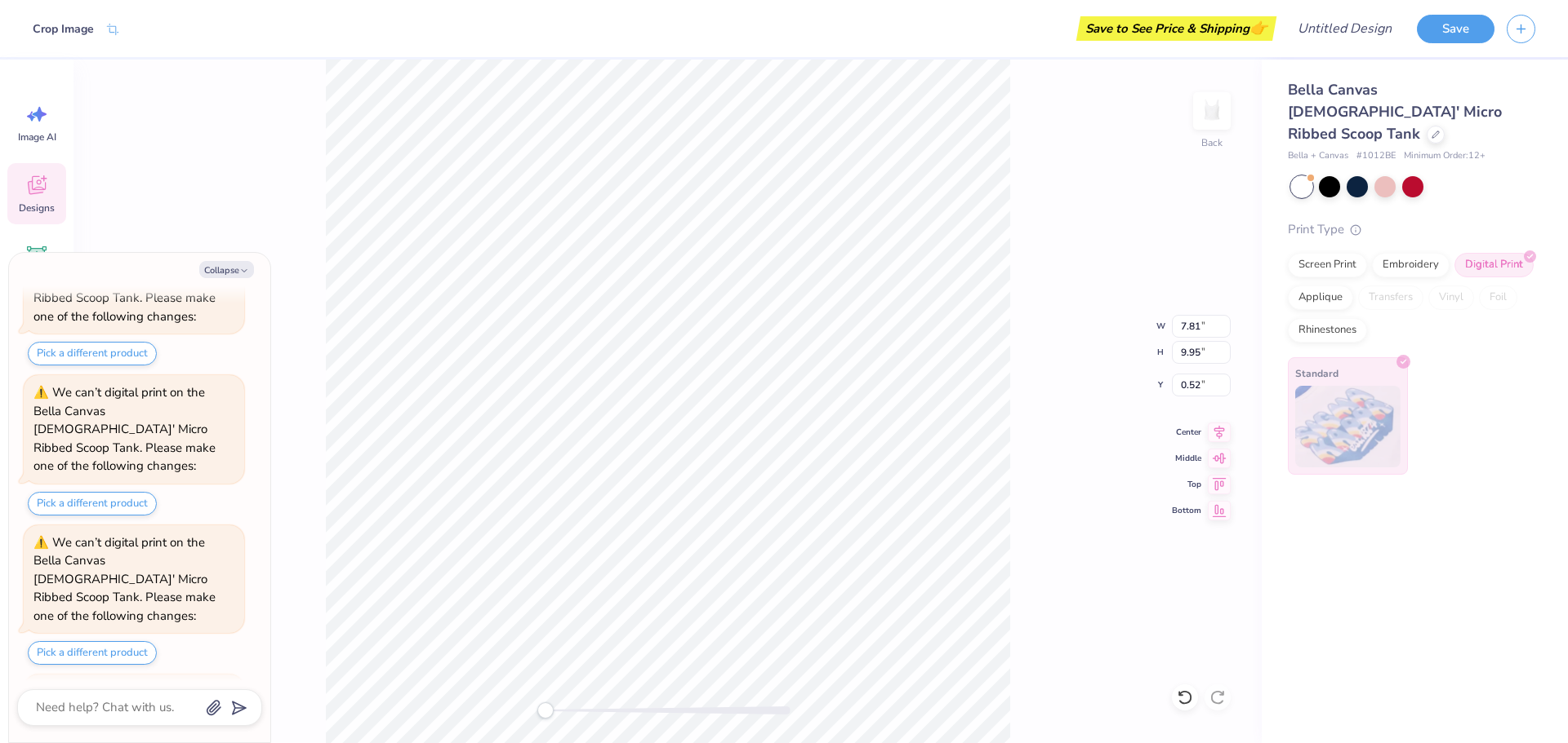
type textarea "x"
type input "7.43"
type input "9.46"
type input "0.53"
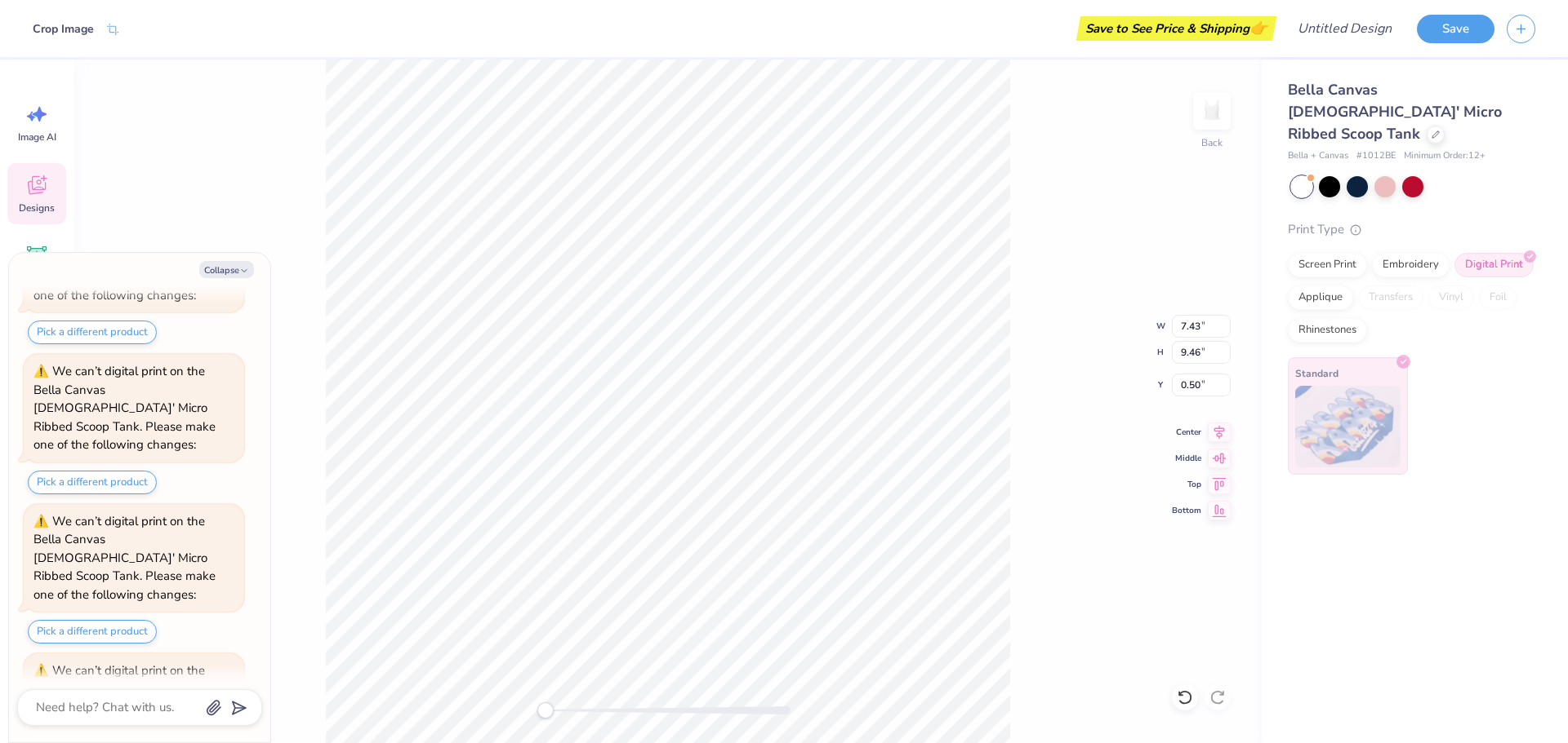
scroll to position [1981, 0]
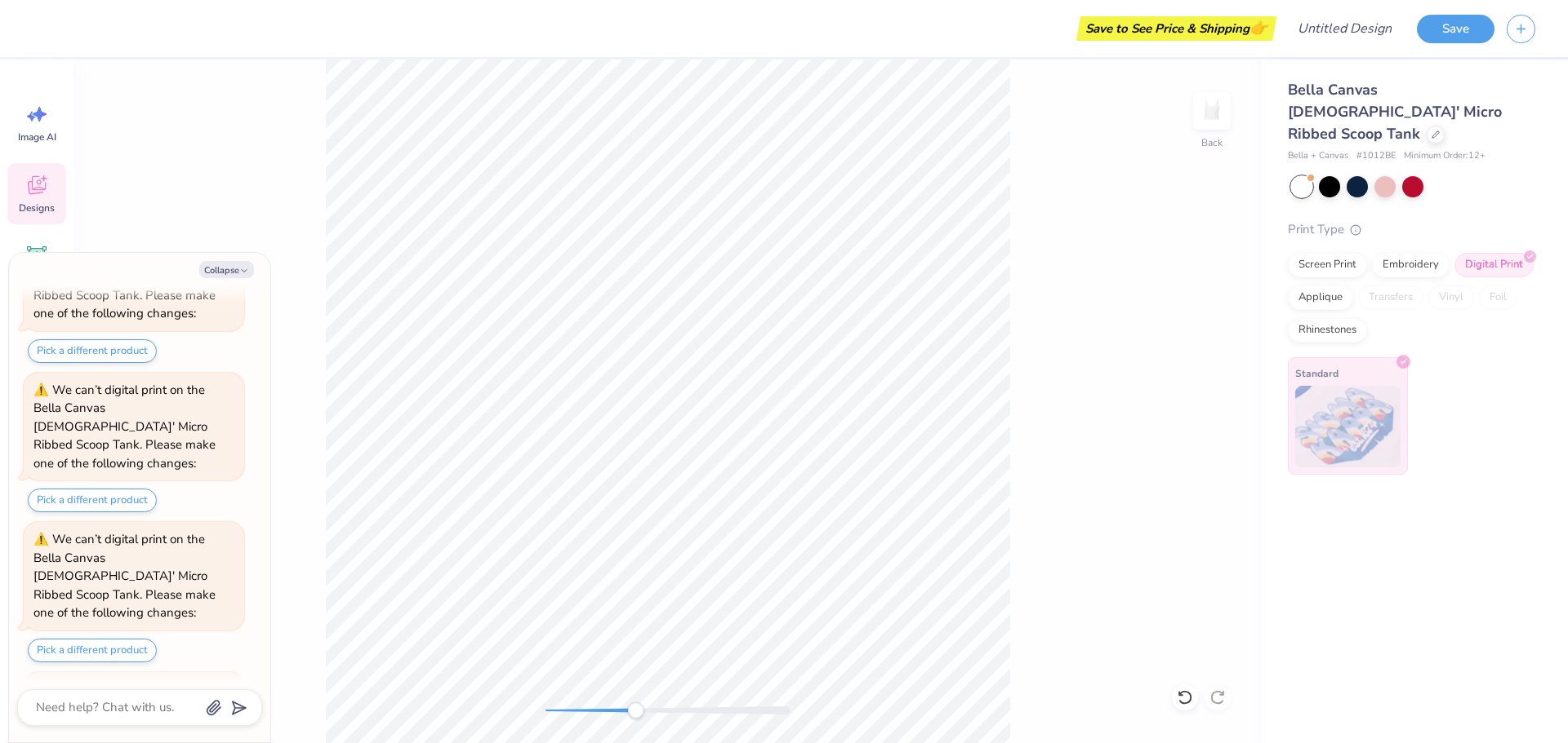
click at [635, 695] on div "Back" at bounding box center [668, 401] width 1188 height 684
click at [529, 716] on div "Back" at bounding box center [668, 401] width 1188 height 684
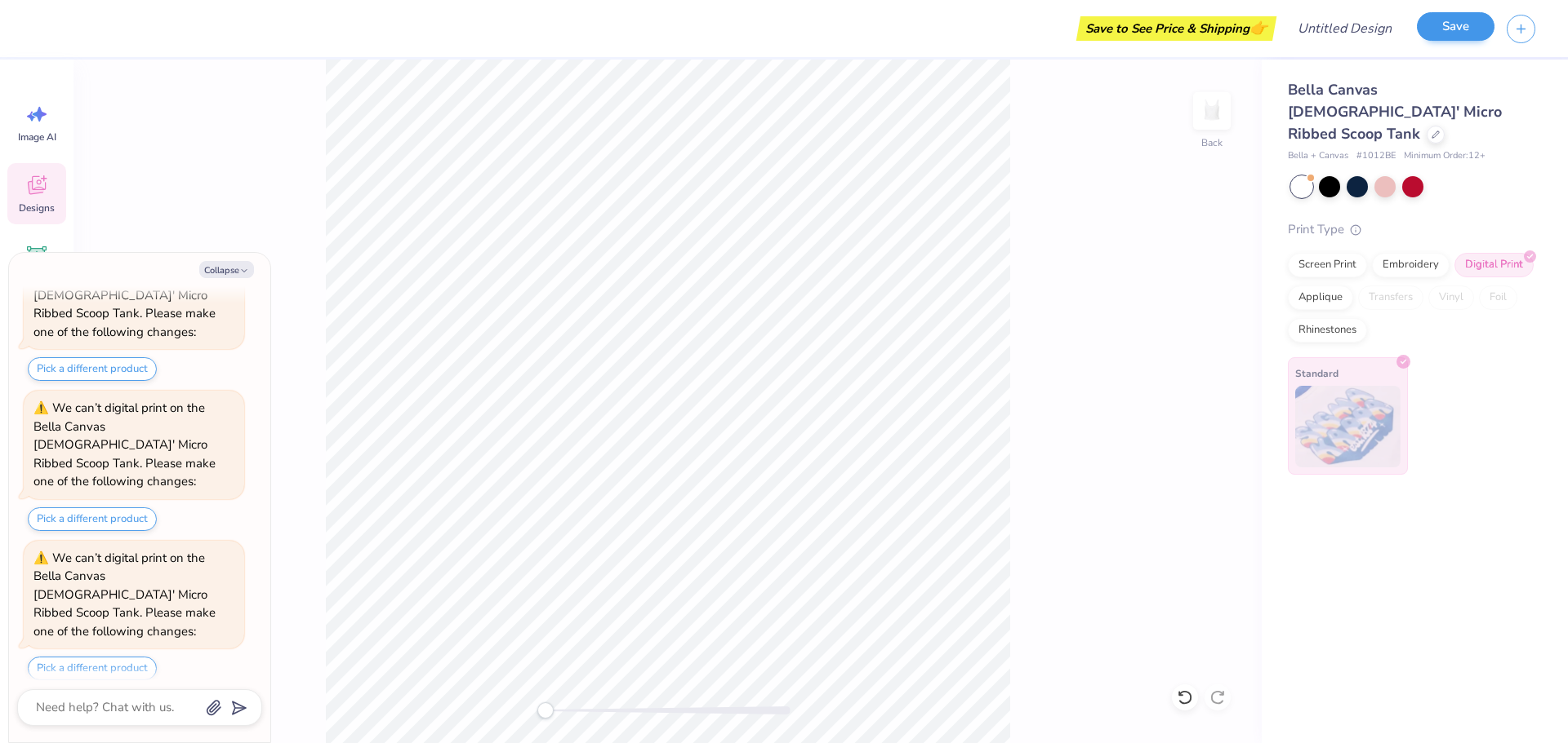
click at [1419, 39] on div "Save" at bounding box center [1455, 29] width 77 height 29
click at [1439, 35] on button "Save" at bounding box center [1455, 27] width 77 height 29
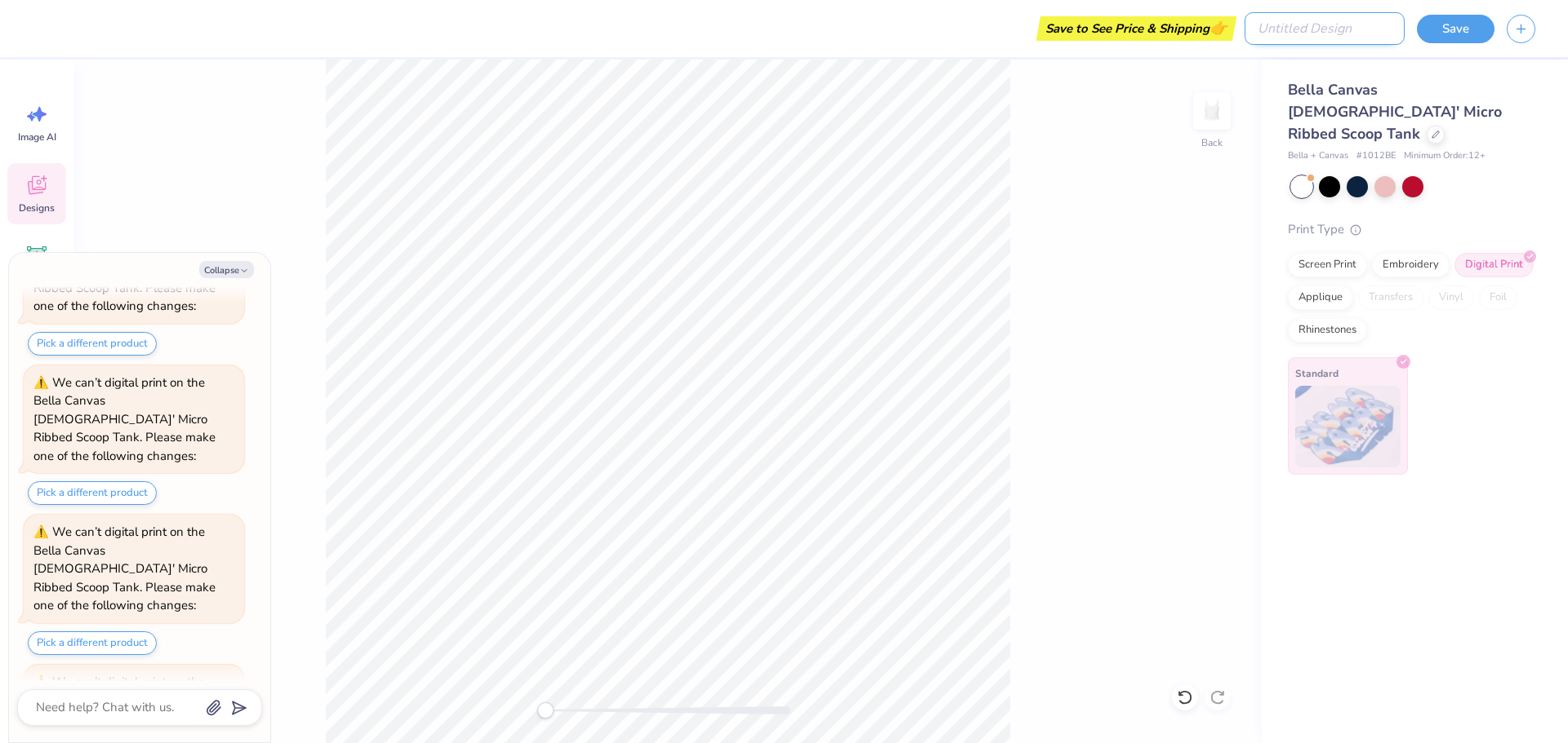
type textarea "x"
click at [1308, 18] on input "Design Title" at bounding box center [1324, 29] width 160 height 32
type input "L"
type textarea "x"
type input "Li"
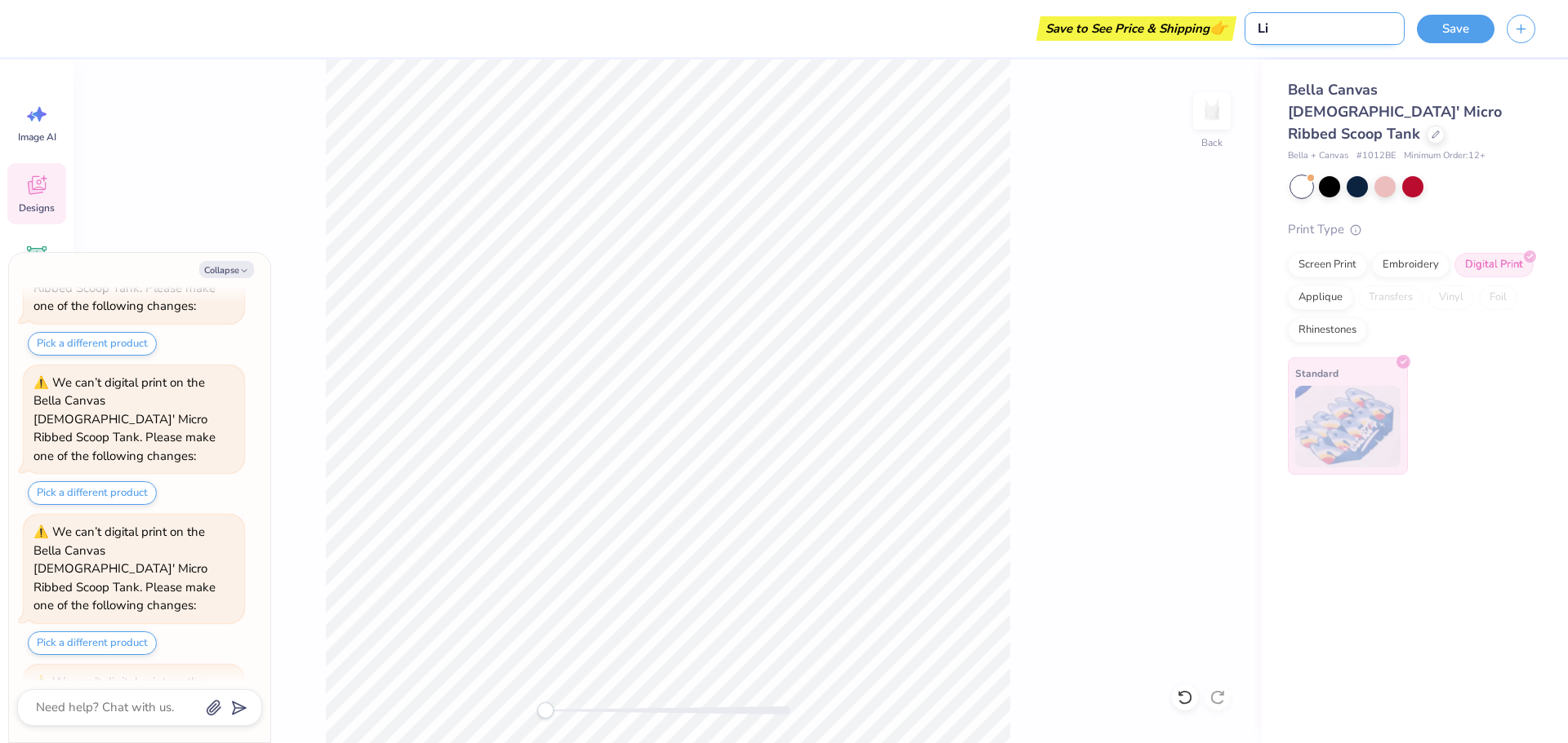
type textarea "x"
type input "Lit"
type textarea "x"
type input "Litt"
type textarea "x"
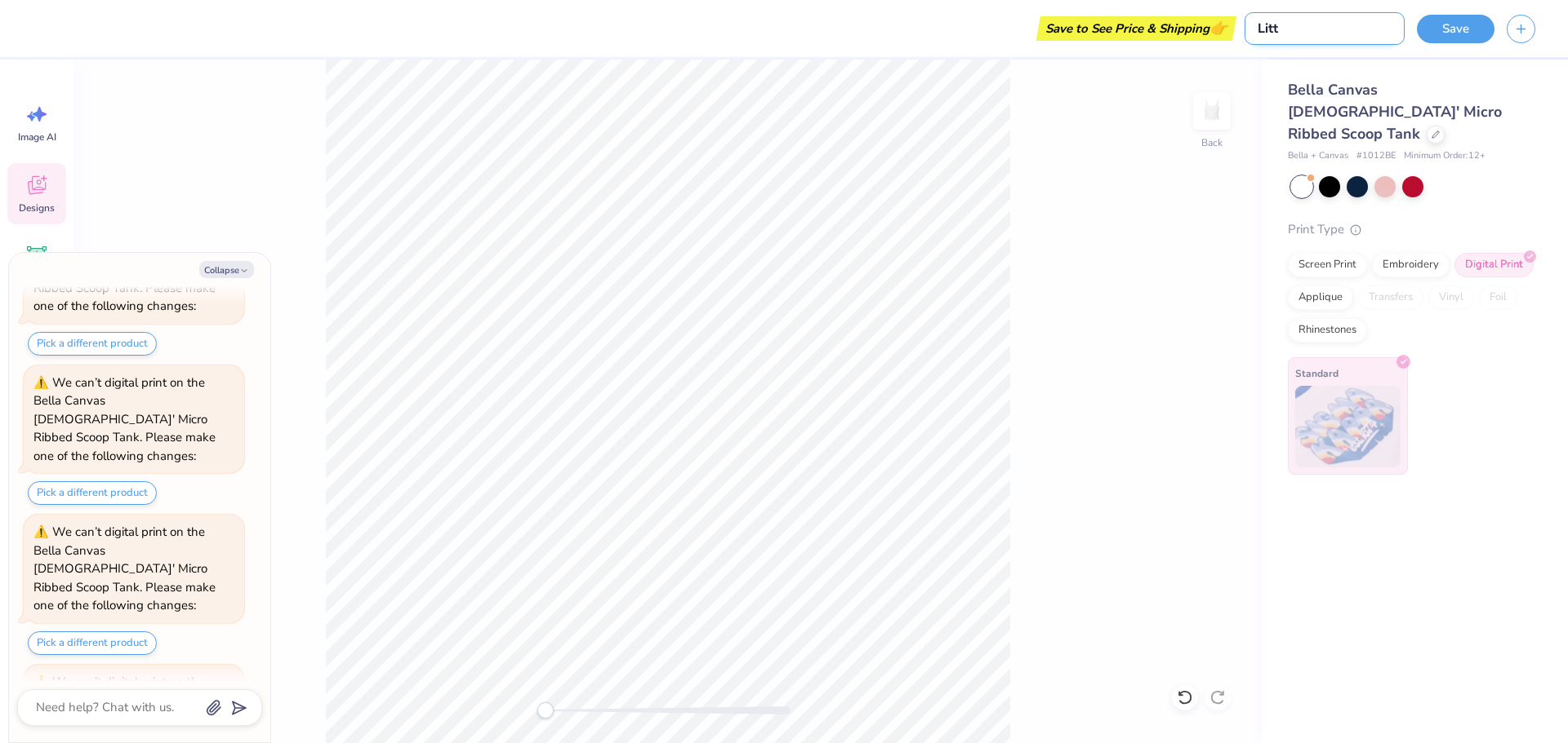
type input "Littl"
type textarea "x"
type input "Little"
type textarea "x"
type input "Little"
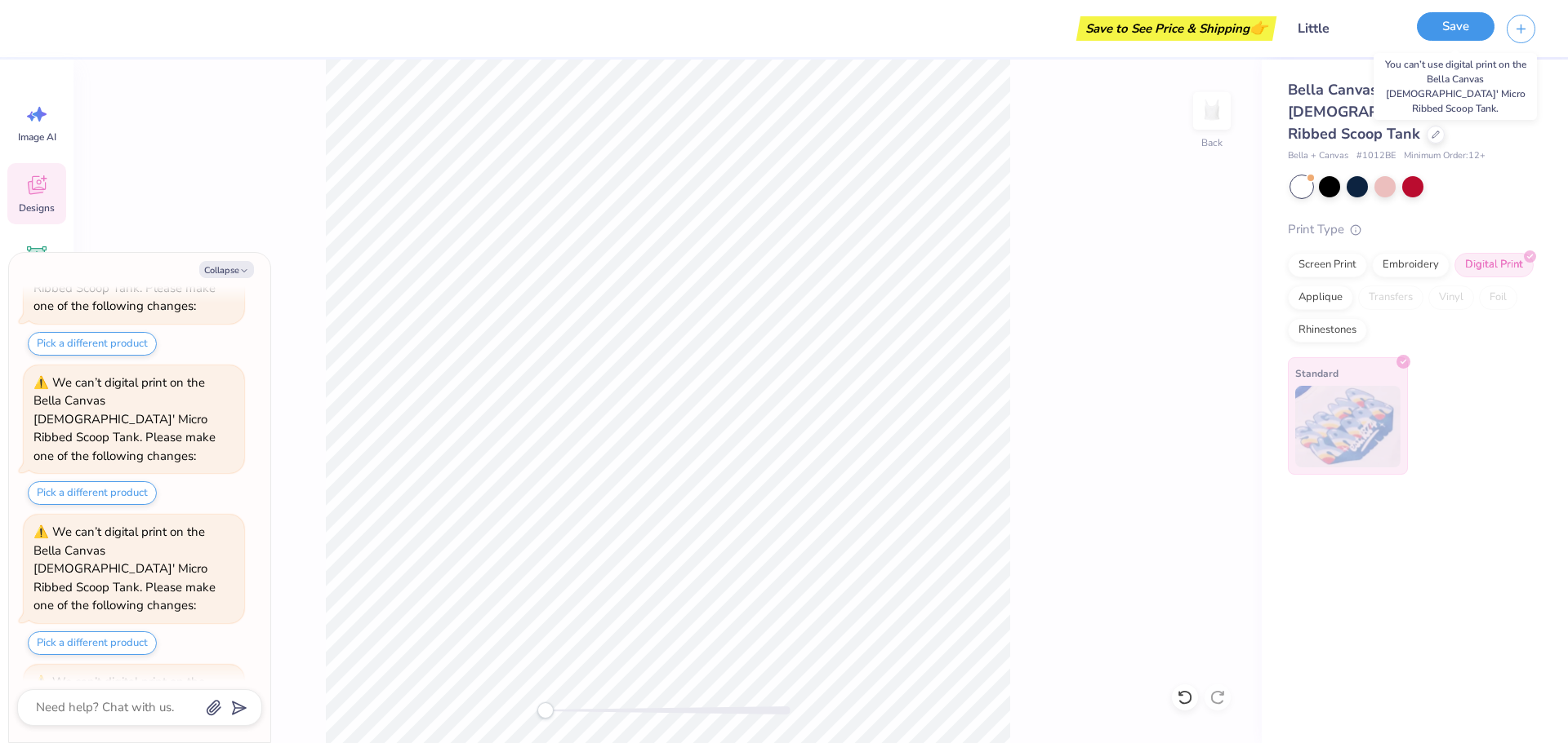
click at [1439, 27] on button "Save" at bounding box center [1455, 27] width 77 height 29
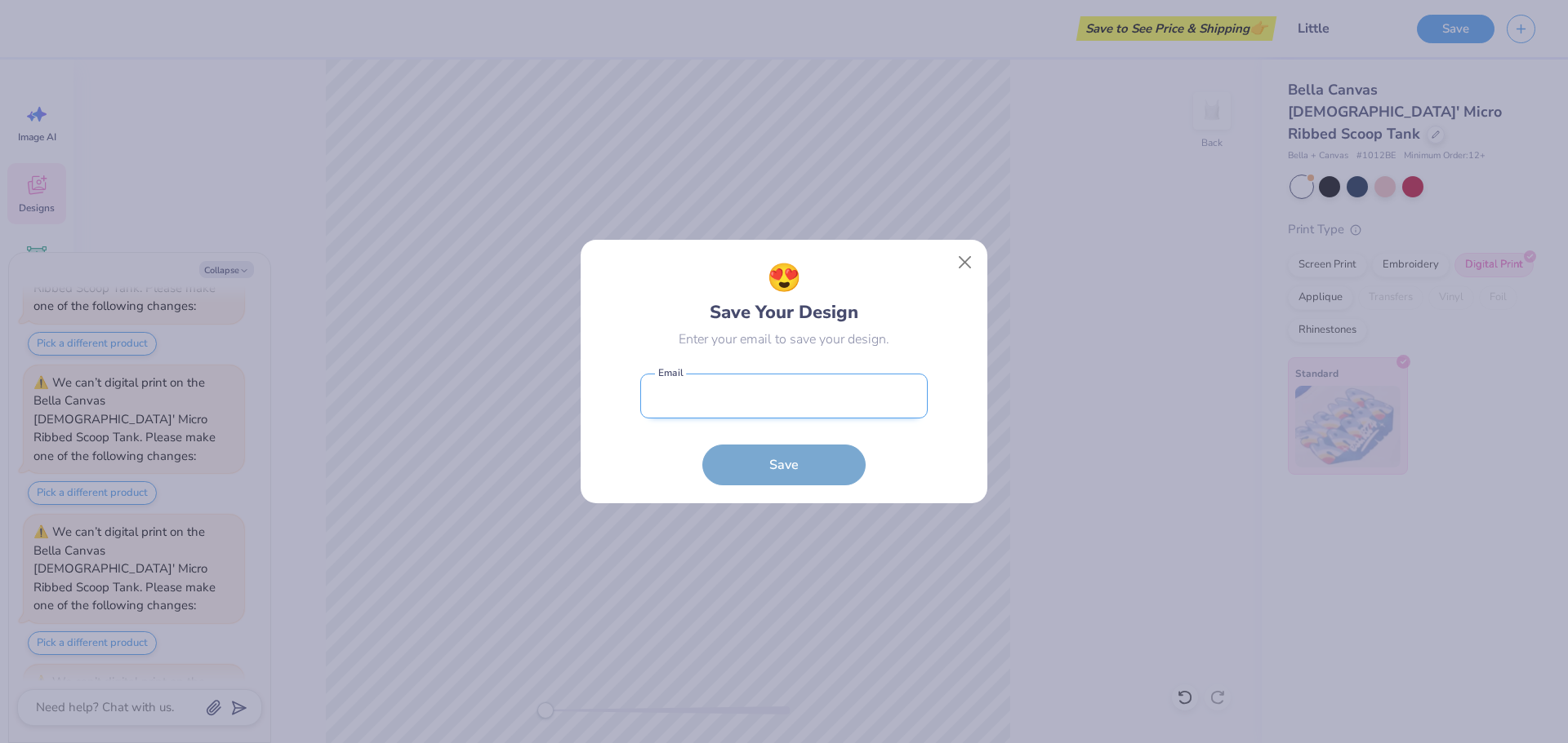
click at [734, 375] on input "email" at bounding box center [783, 396] width 287 height 45
type input "[EMAIL_ADDRESS][DOMAIN_NAME]"
click at [738, 468] on button "Save" at bounding box center [783, 461] width 163 height 40
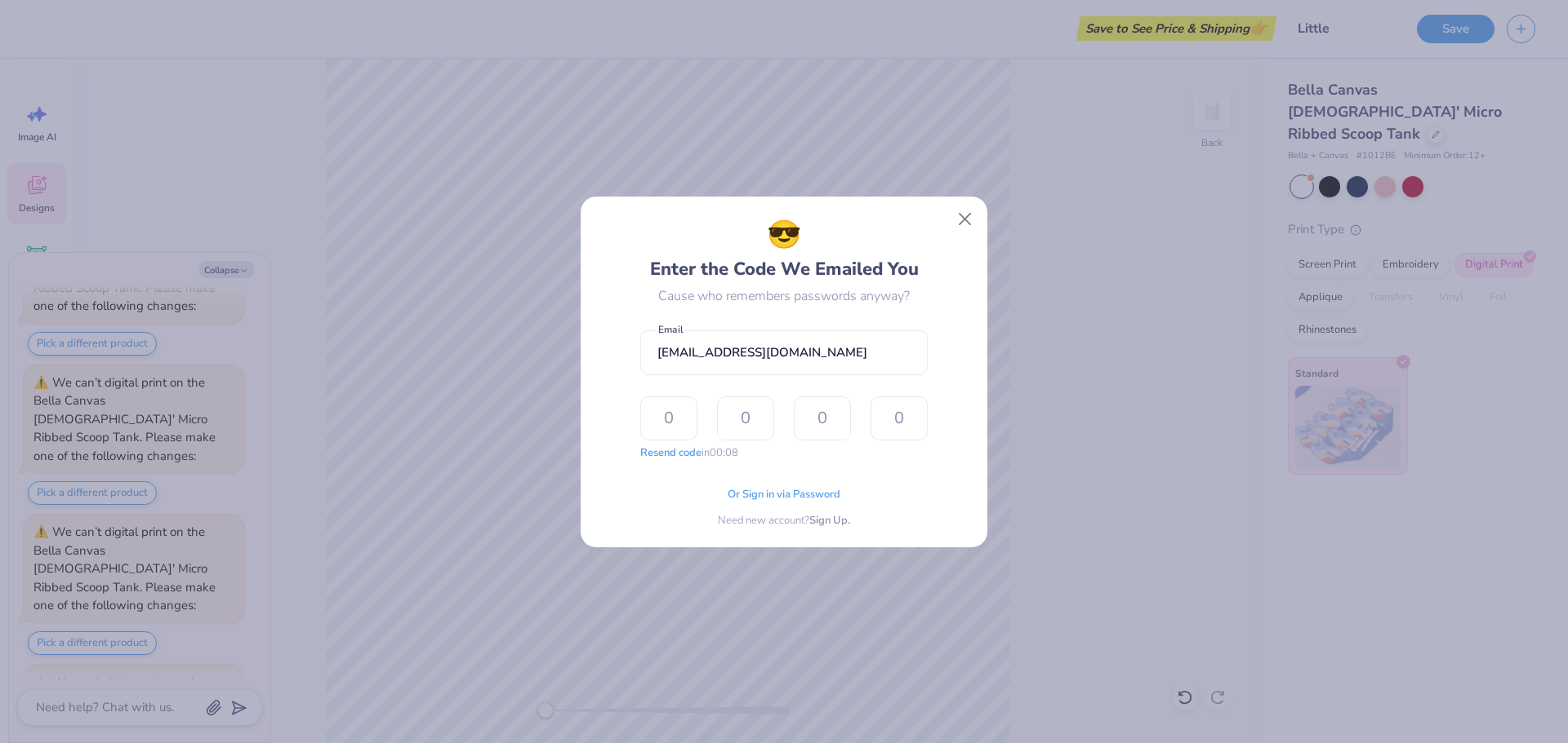
type input "8"
type input "6"
type input "4"
type input "5"
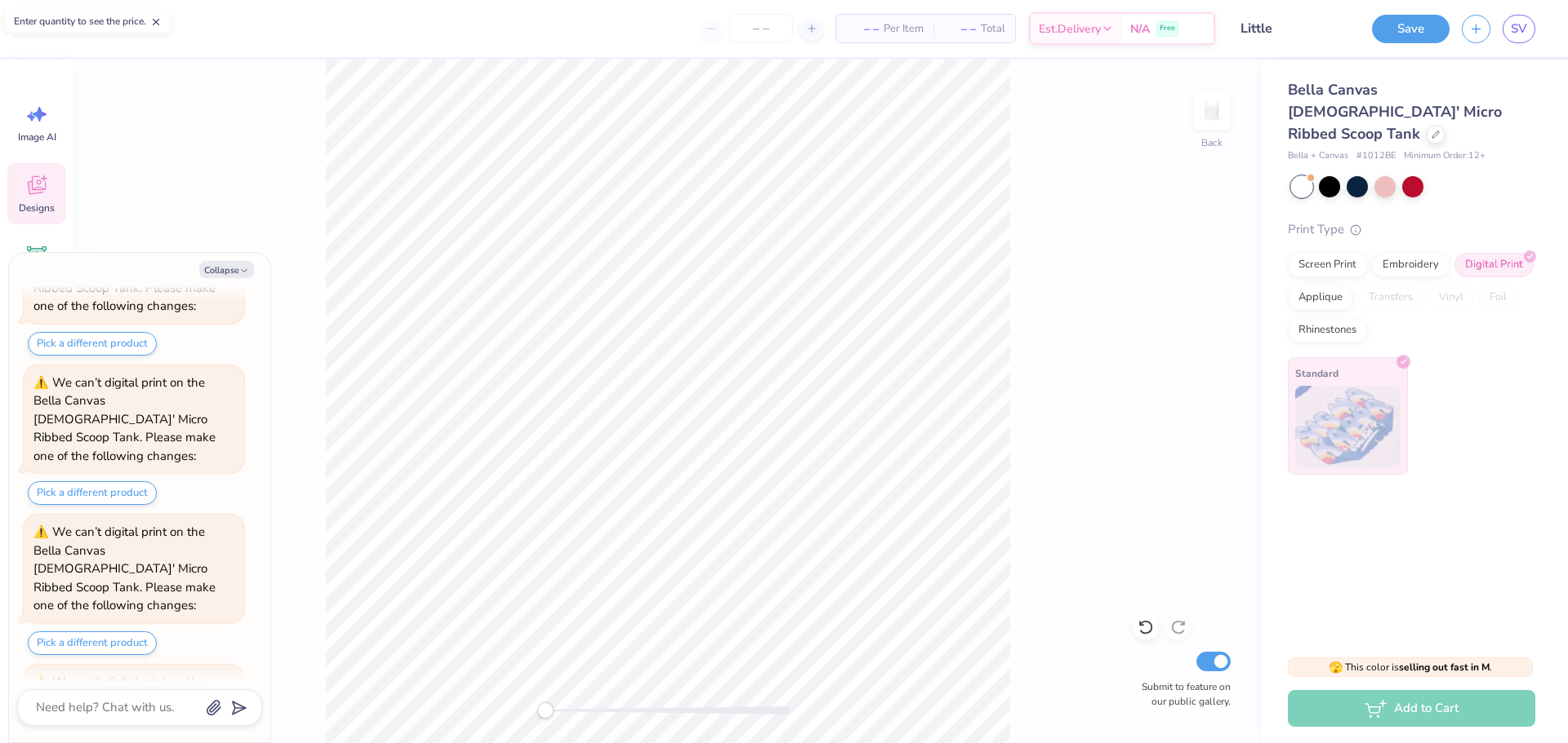
scroll to position [2663, 0]
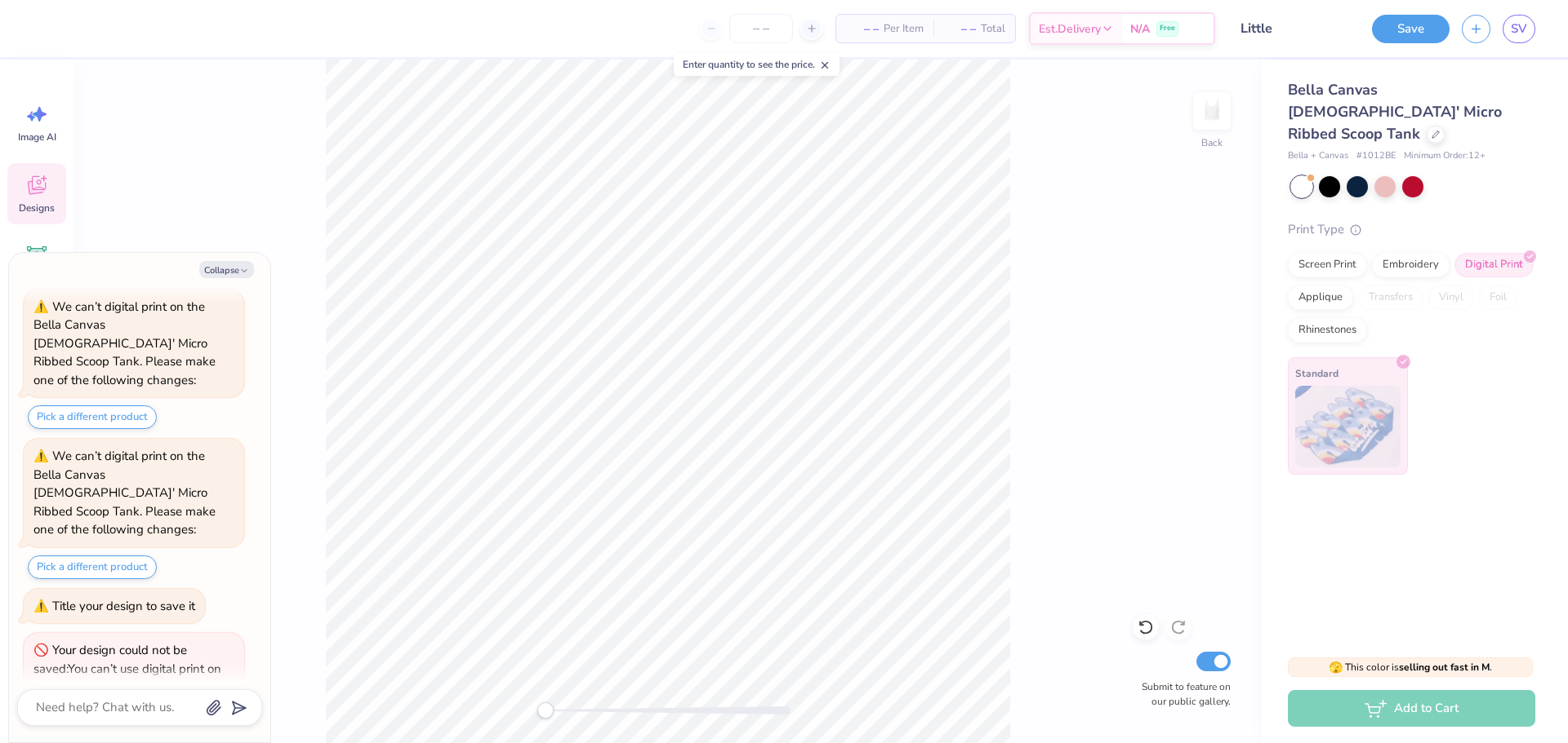
click at [528, 701] on div "Back Submit to feature on our public gallery." at bounding box center [668, 401] width 1188 height 684
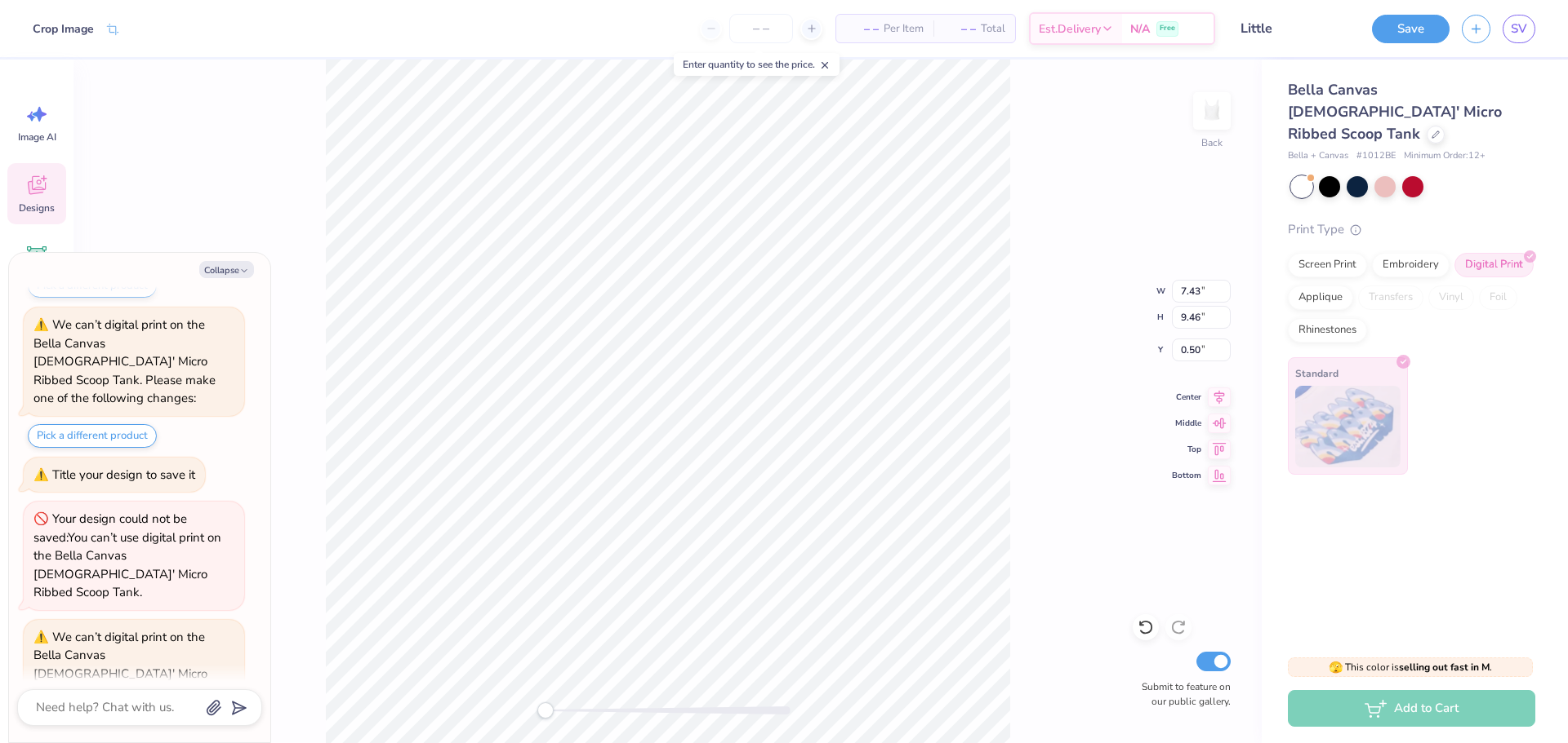
scroll to position [2925, 0]
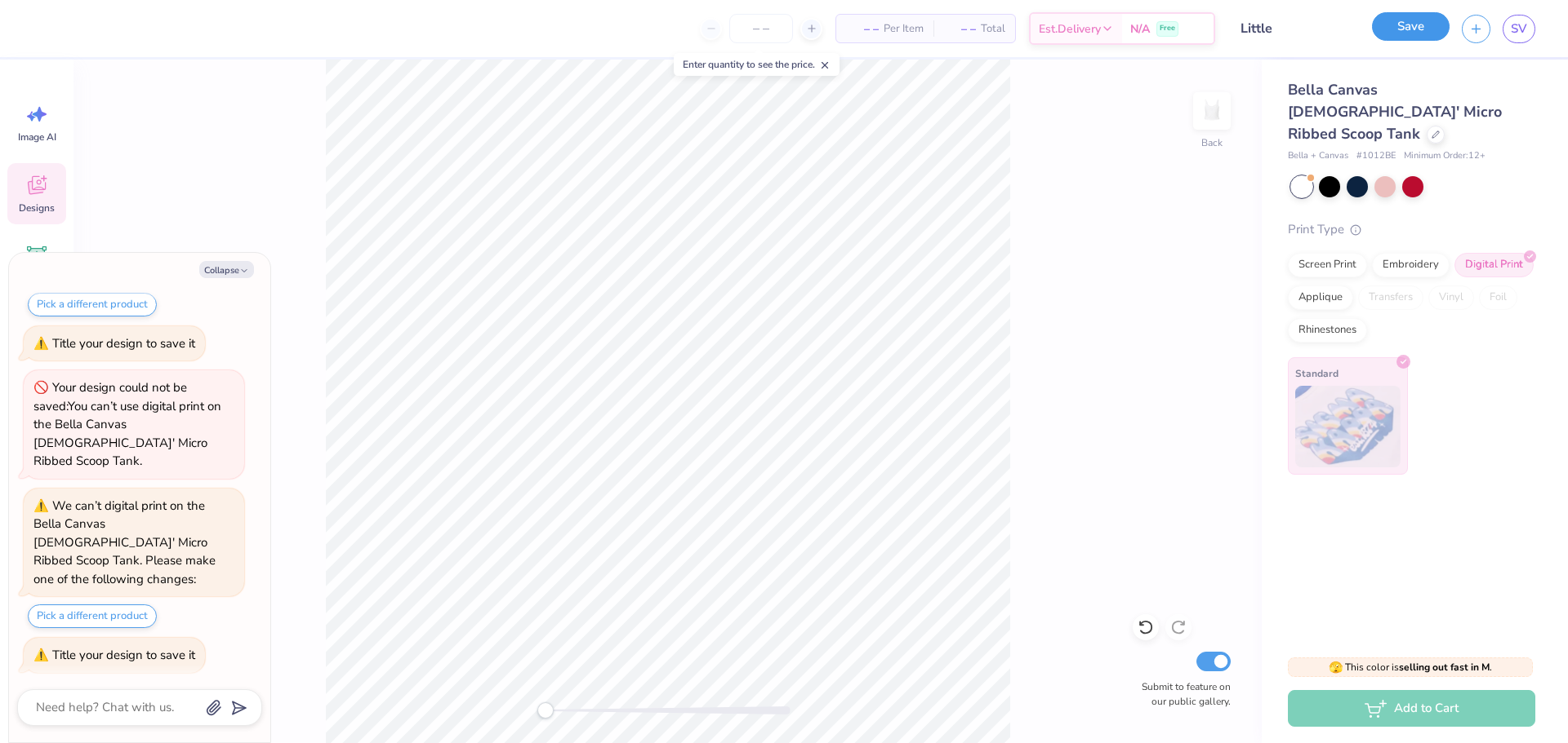
click at [1394, 31] on button "Save" at bounding box center [1410, 27] width 77 height 29
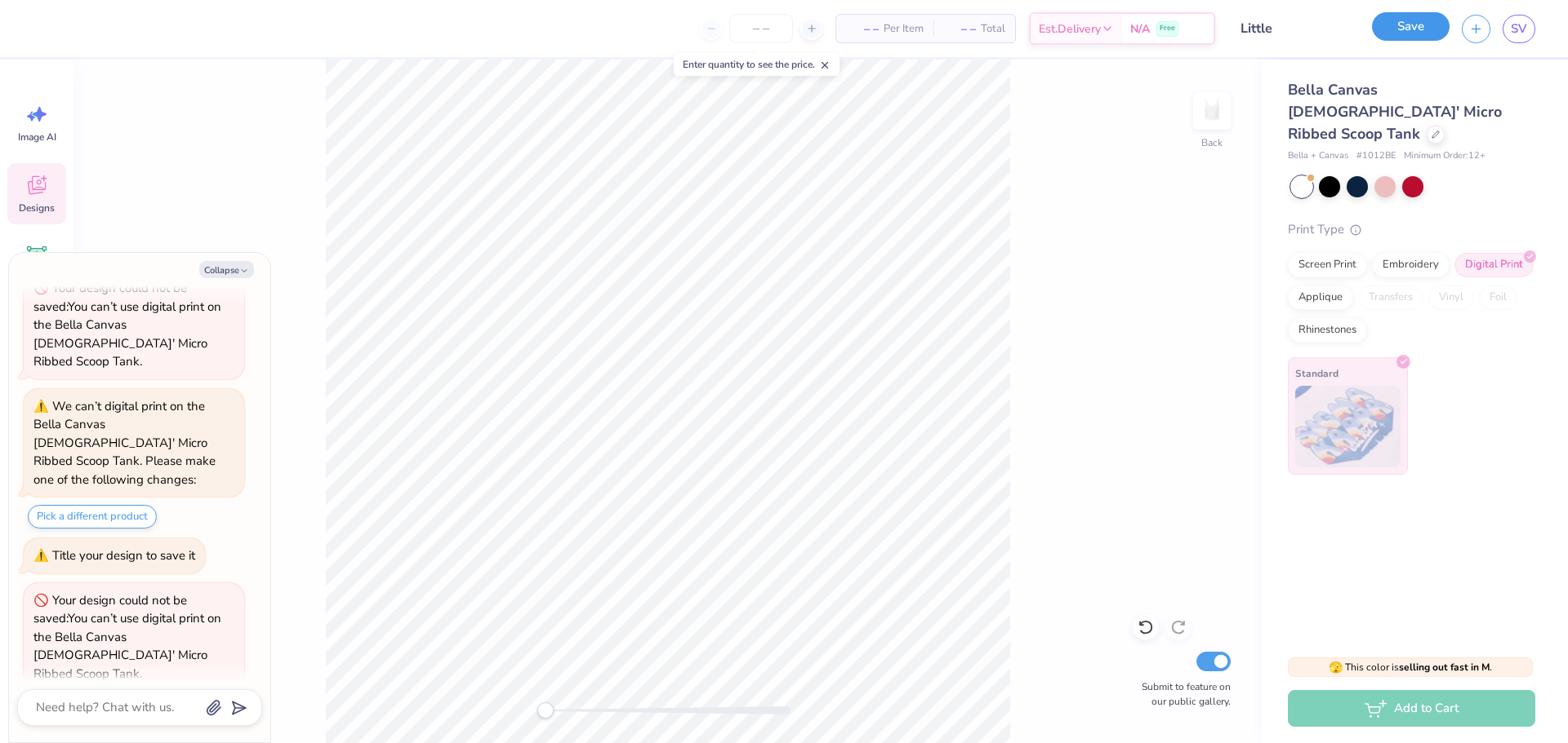
click at [1395, 24] on button "Save" at bounding box center [1410, 27] width 77 height 29
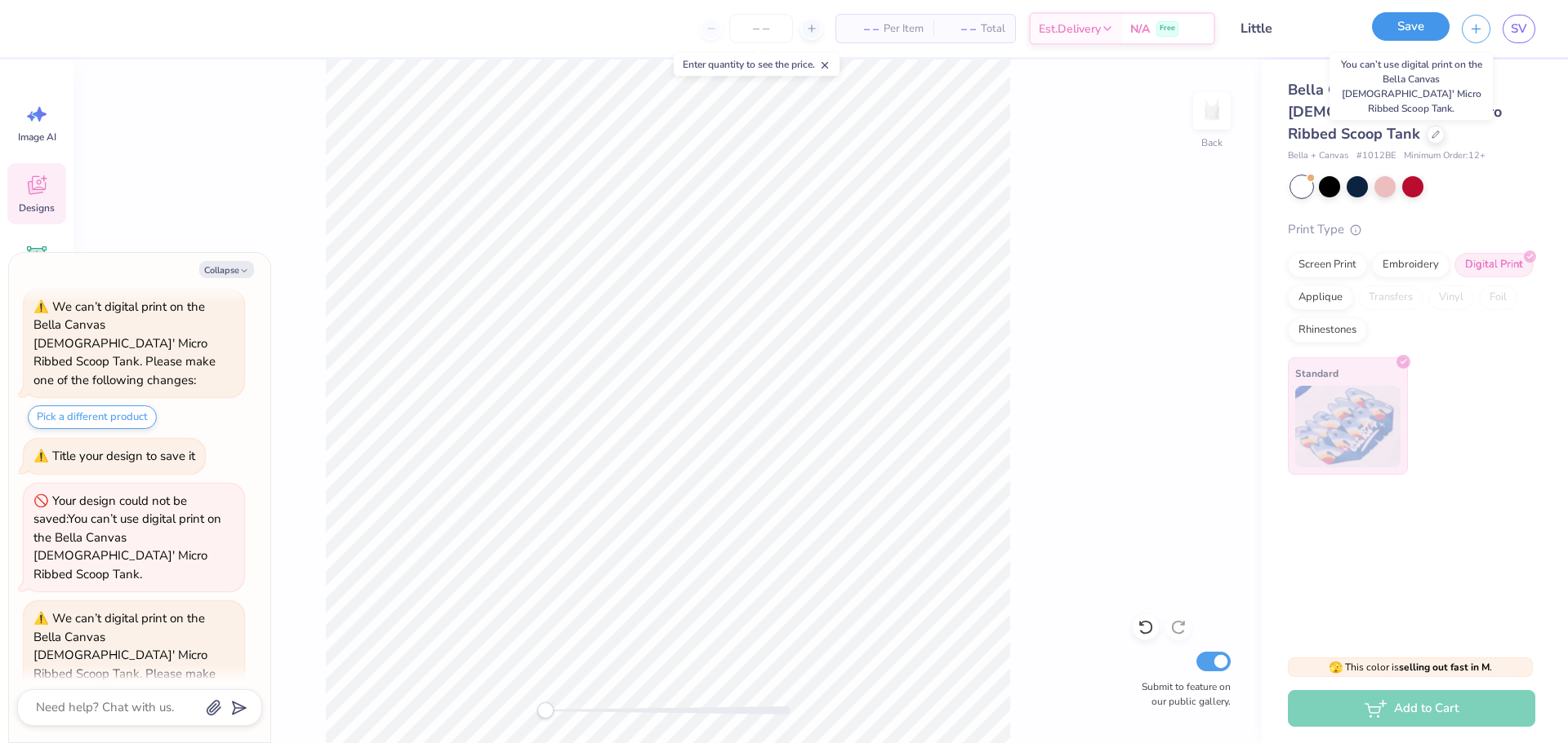
click at [1380, 26] on button "Save" at bounding box center [1410, 27] width 77 height 29
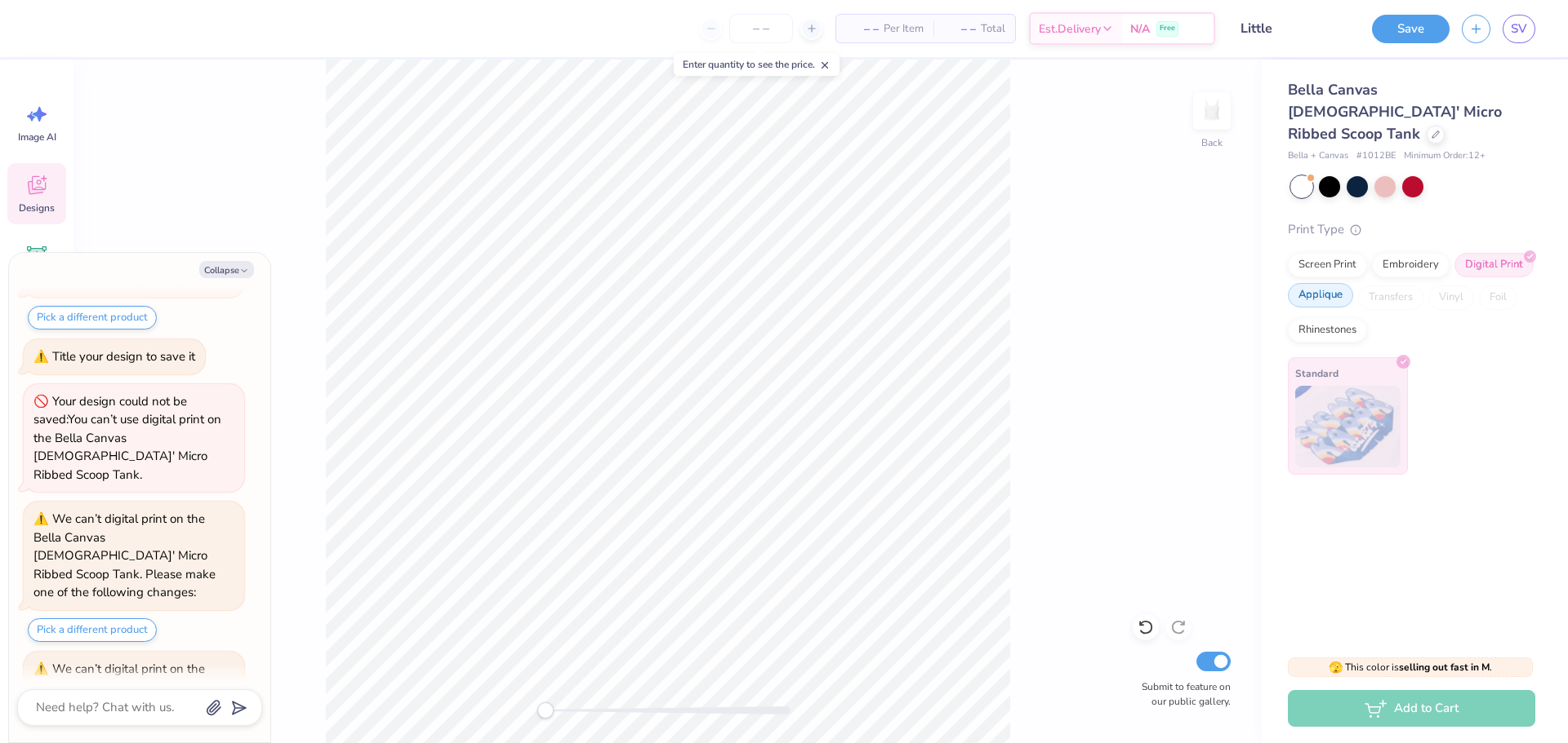
click at [1313, 283] on div "Applique" at bounding box center [1320, 295] width 66 height 24
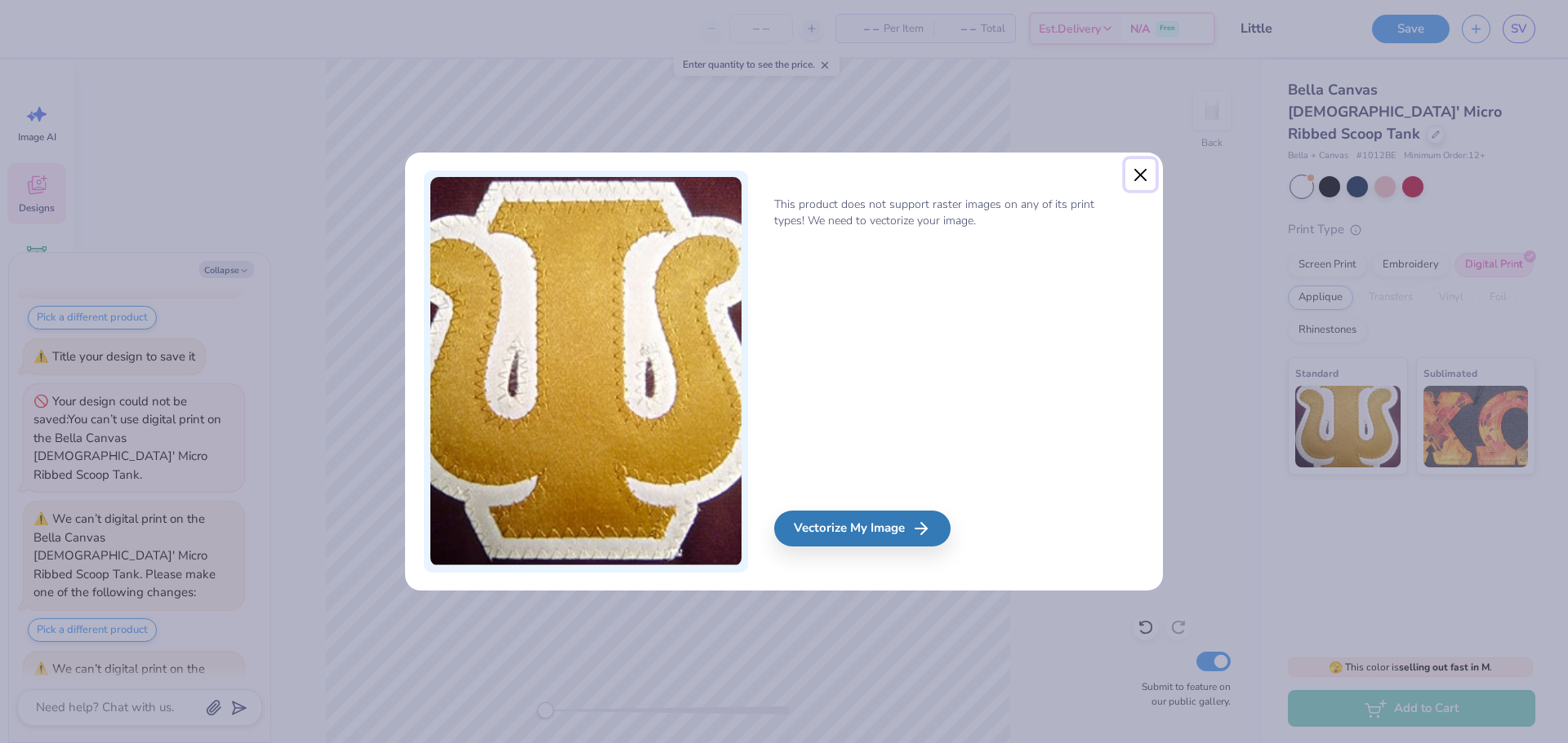
click at [1139, 167] on button "Close" at bounding box center [1140, 175] width 31 height 31
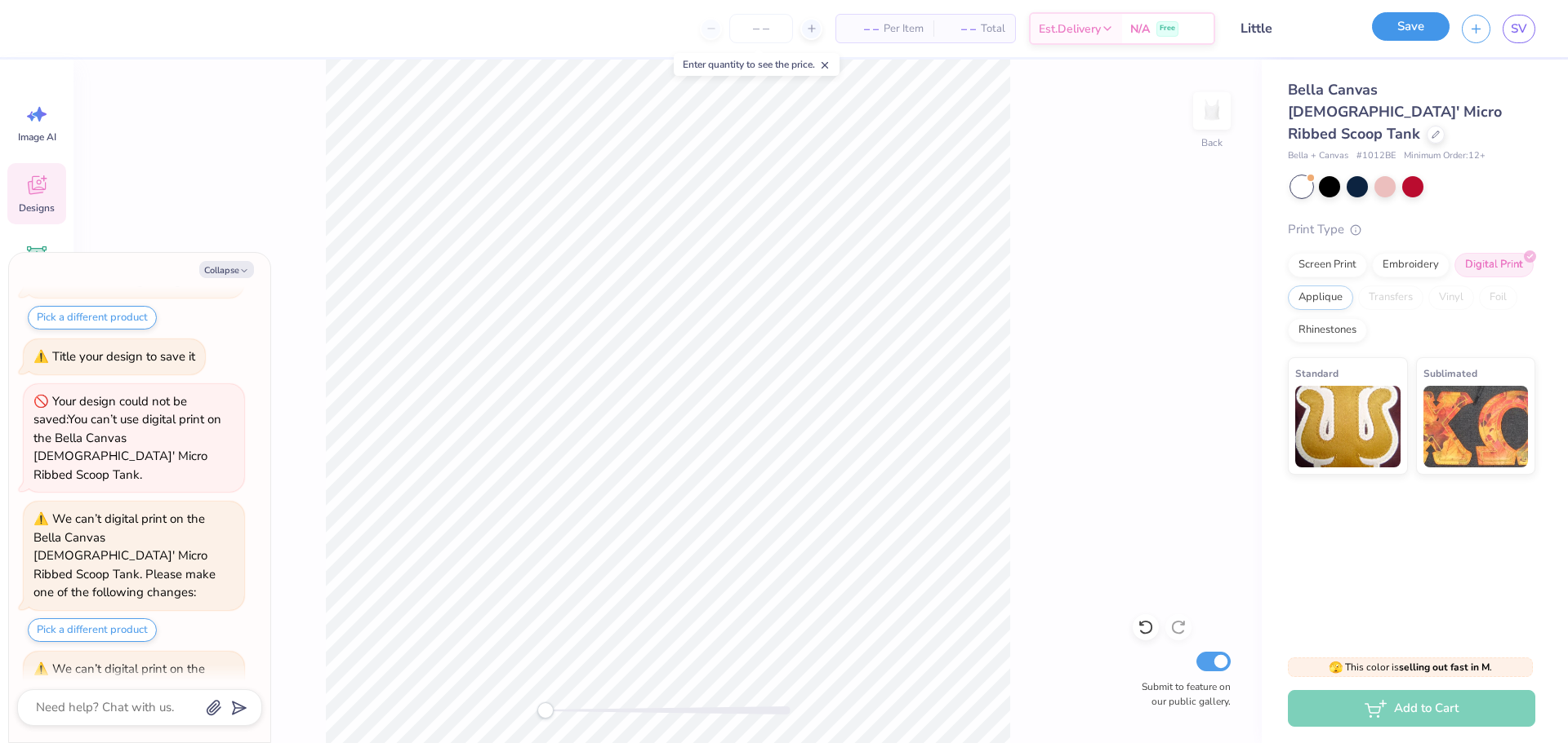
click at [1410, 30] on button "Save" at bounding box center [1410, 27] width 77 height 29
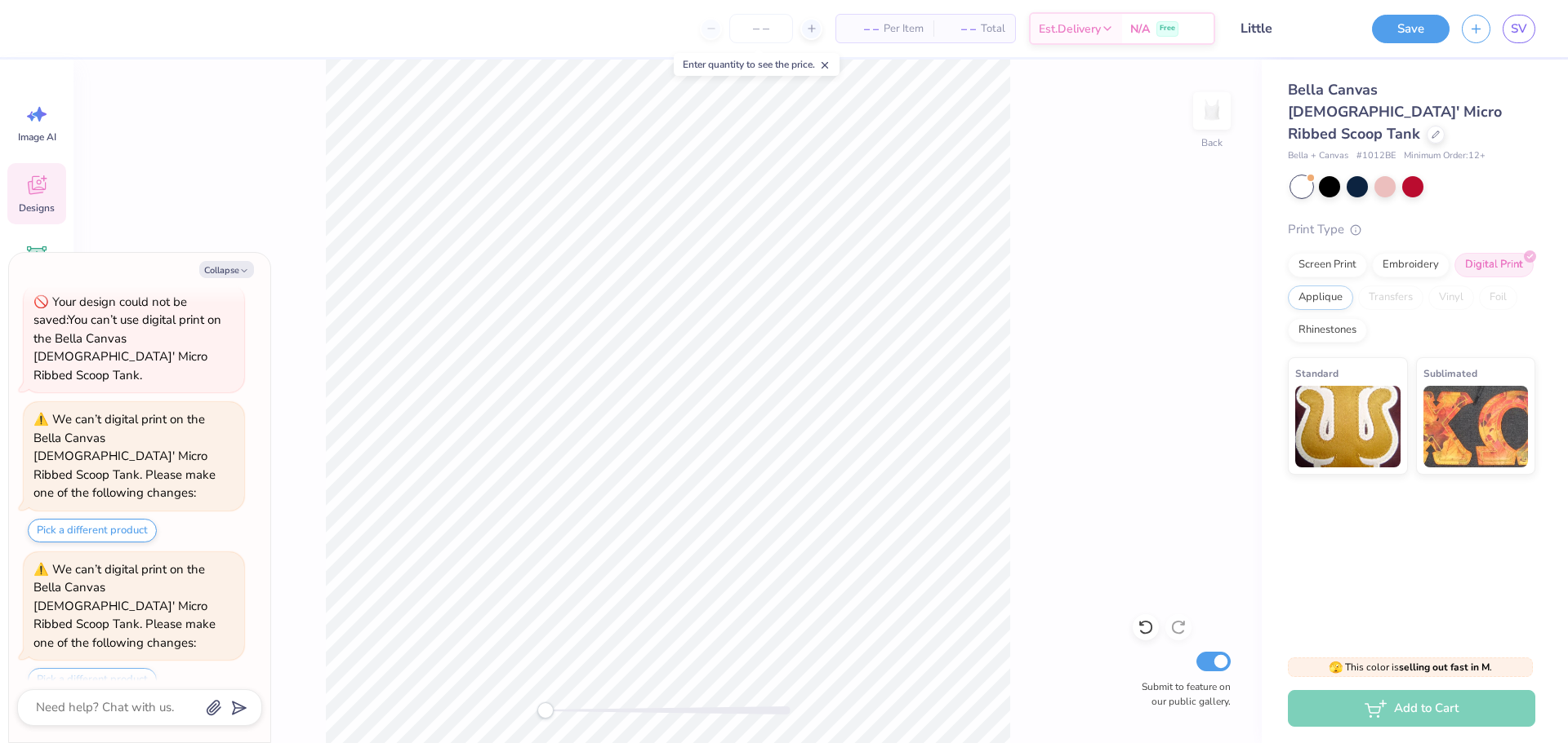
click at [1328, 259] on div "Screen Print Embroidery Digital Print Applique Transfers Vinyl Foil Rhinestones" at bounding box center [1410, 298] width 248 height 90
click at [1322, 250] on div "Screen Print" at bounding box center [1327, 262] width 79 height 24
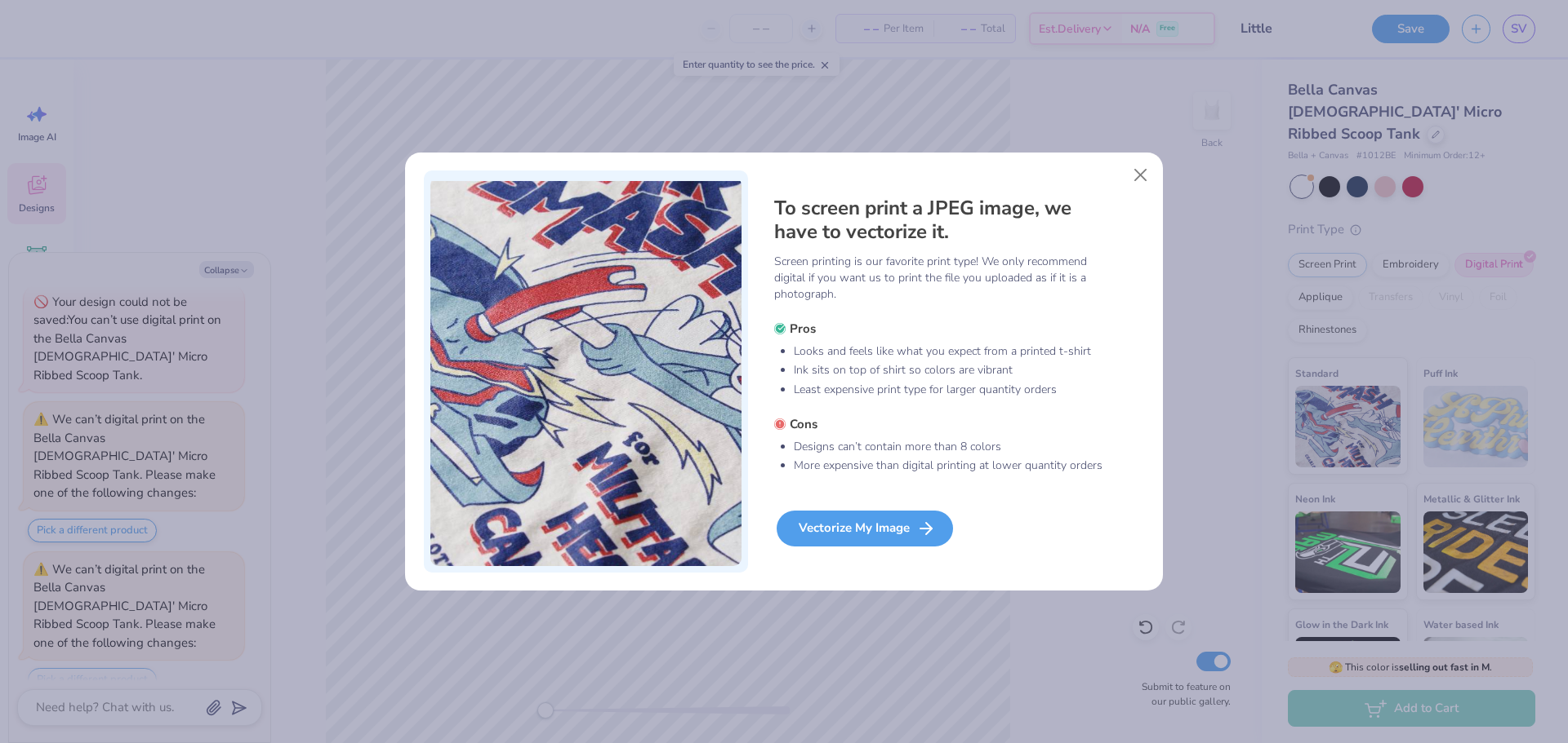
click at [907, 541] on div "Vectorize My Image" at bounding box center [865, 529] width 176 height 36
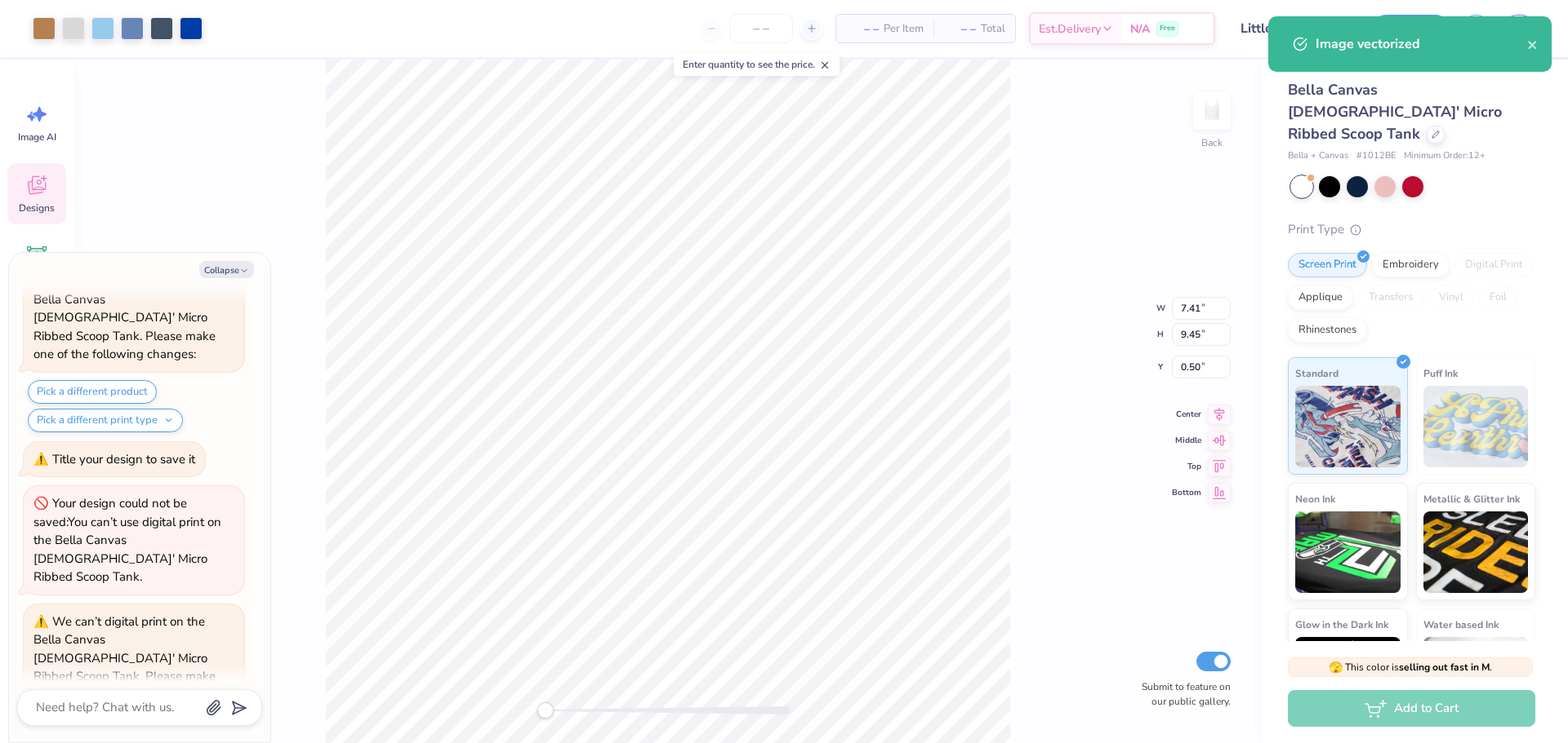
scroll to position [4018, 0]
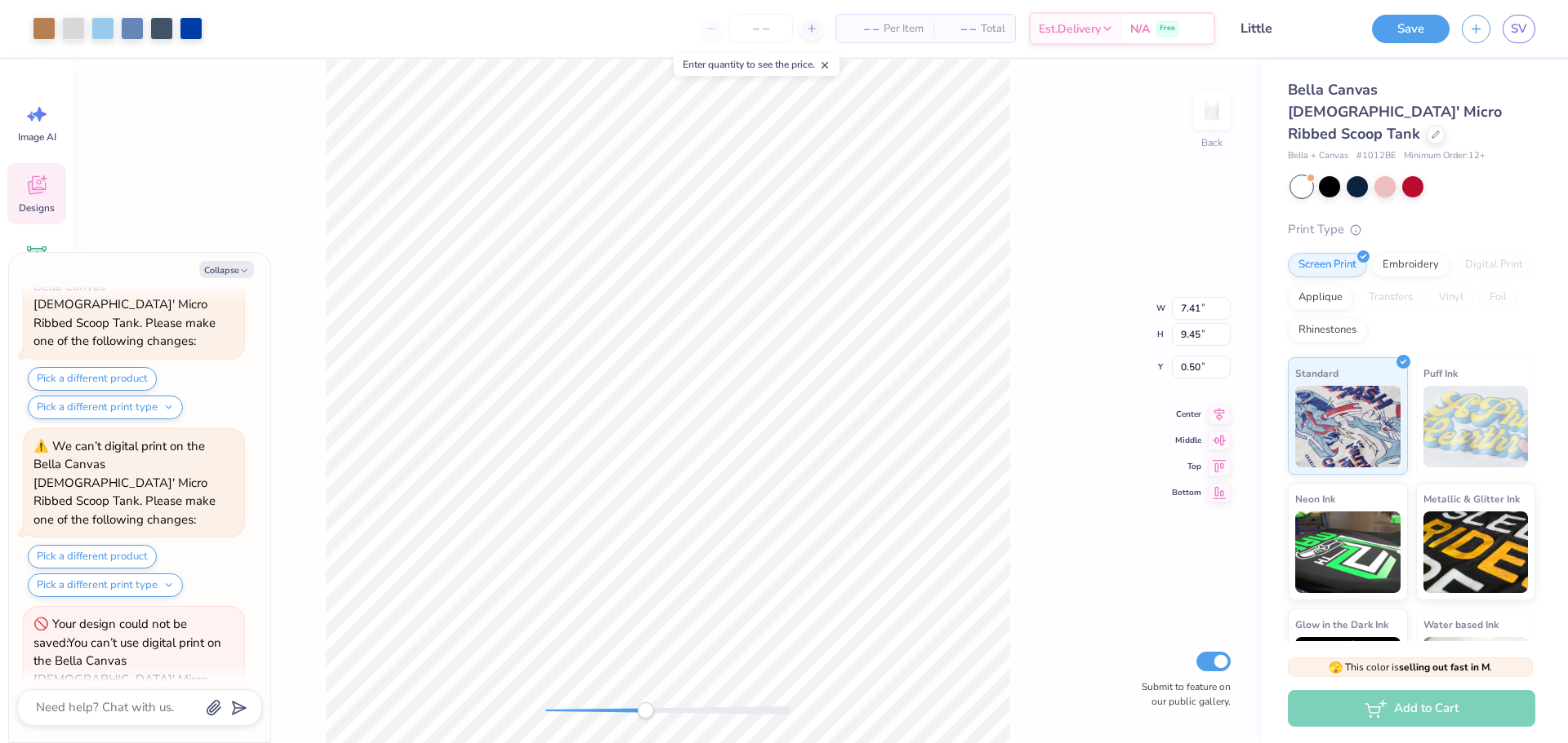
drag, startPoint x: 551, startPoint y: 711, endPoint x: 646, endPoint y: 709, distance: 95.0
click at [646, 709] on div "Accessibility label" at bounding box center [645, 711] width 16 height 16
drag, startPoint x: 653, startPoint y: 716, endPoint x: 551, endPoint y: 707, distance: 102.4
click at [551, 707] on div at bounding box center [668, 711] width 245 height 16
type textarea "x"
